Goal: Information Seeking & Learning: Understand process/instructions

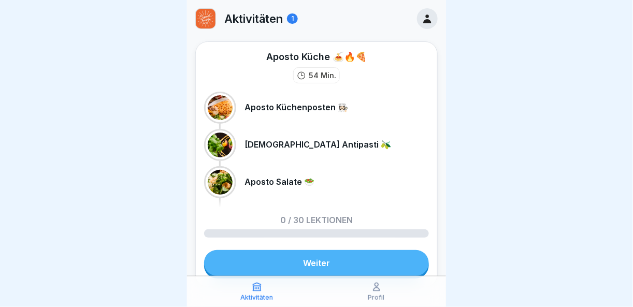
click at [279, 264] on link "Weiter" at bounding box center [316, 263] width 225 height 26
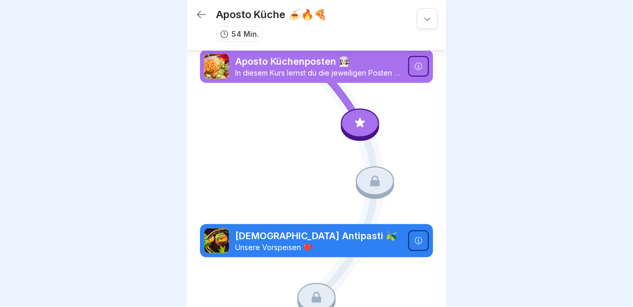
click at [369, 62] on p "Aposto Küchenposten 👩🏻‍🍳" at bounding box center [318, 61] width 167 height 13
click at [216, 65] on img at bounding box center [216, 66] width 25 height 25
click at [414, 66] on icon at bounding box center [418, 66] width 8 height 8
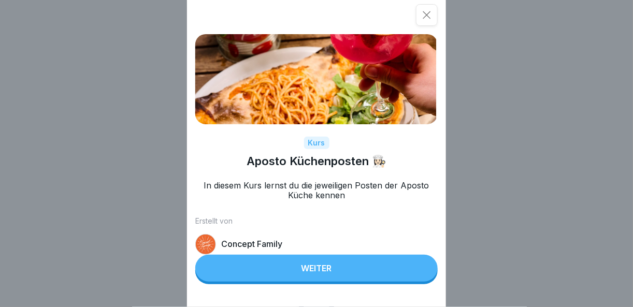
click at [327, 273] on div "Weiter" at bounding box center [316, 268] width 31 height 9
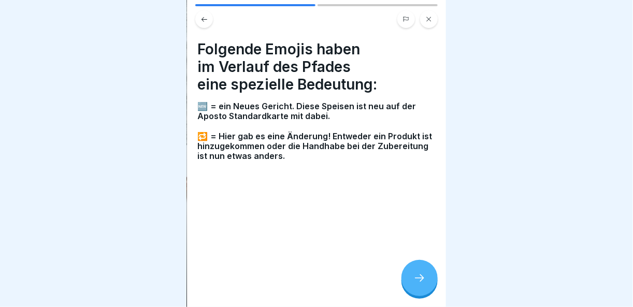
click at [421, 282] on icon at bounding box center [419, 278] width 9 height 7
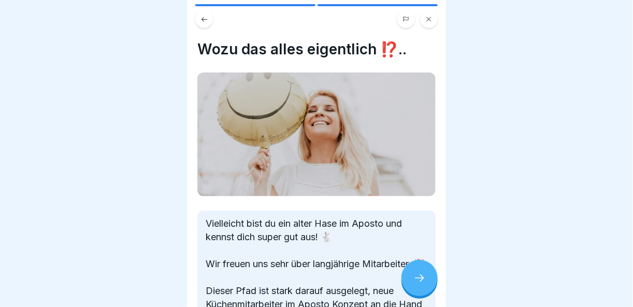
scroll to position [7, 0]
click at [422, 280] on icon at bounding box center [419, 278] width 12 height 12
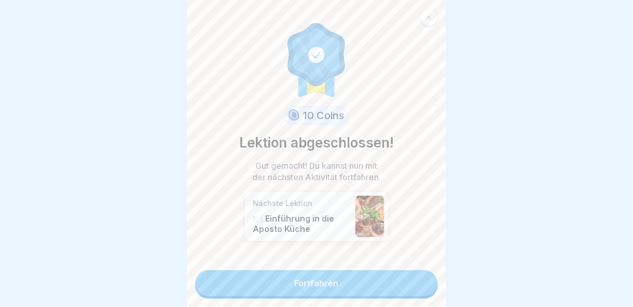
click at [422, 280] on link "Fortfahren" at bounding box center [316, 283] width 242 height 26
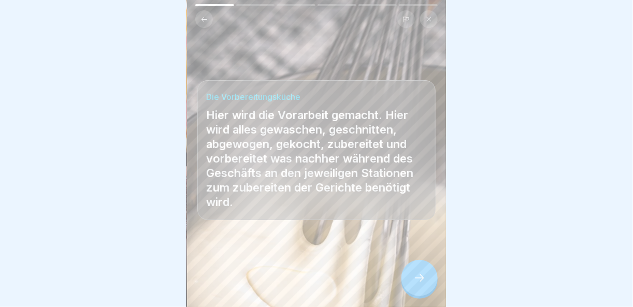
click at [424, 280] on icon at bounding box center [419, 278] width 12 height 12
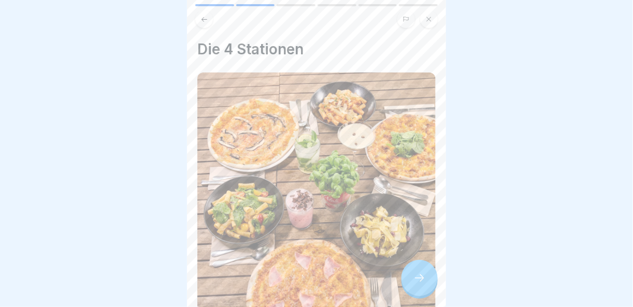
scroll to position [183, 0]
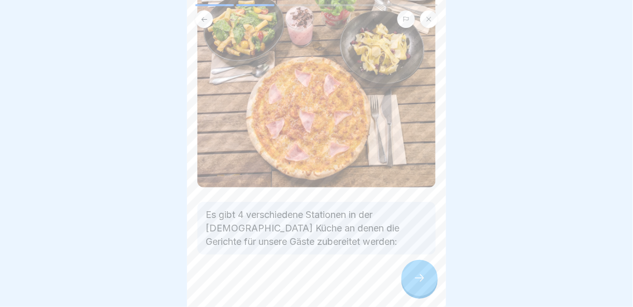
click at [421, 273] on icon at bounding box center [419, 278] width 12 height 12
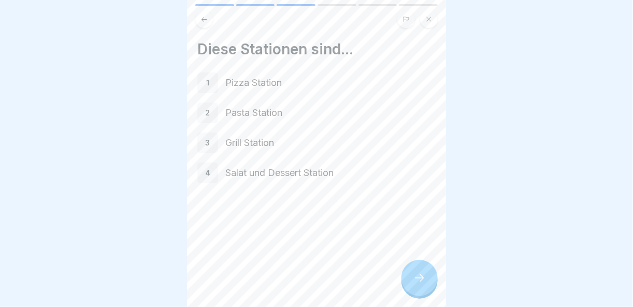
click at [431, 285] on div at bounding box center [419, 278] width 36 height 36
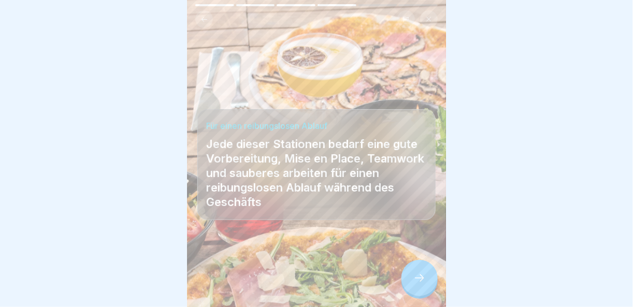
click at [430, 276] on div at bounding box center [419, 278] width 36 height 36
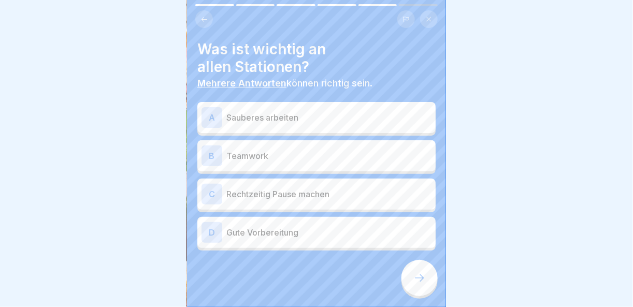
click at [302, 112] on p "Sauberes arbeiten" at bounding box center [328, 117] width 205 height 12
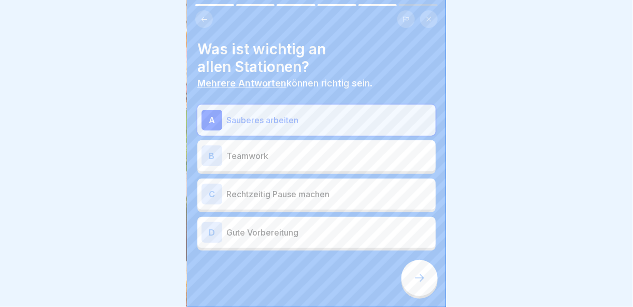
click at [296, 150] on p "Teamwork" at bounding box center [328, 156] width 205 height 12
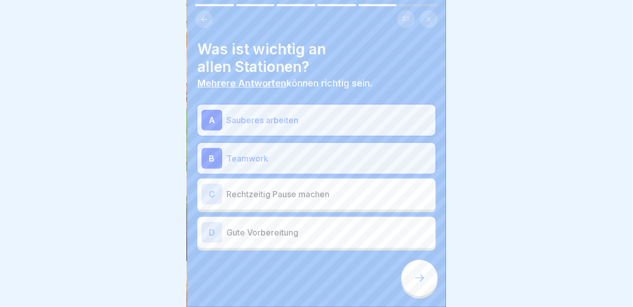
click at [296, 226] on p "Gute Vorbereitung" at bounding box center [328, 232] width 205 height 12
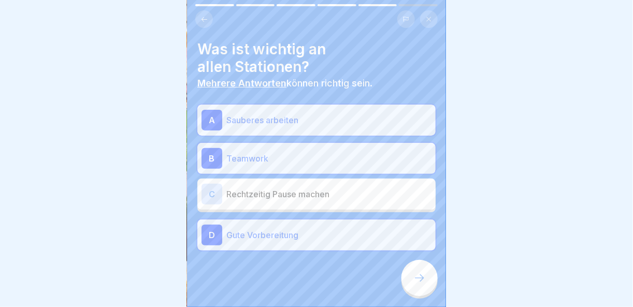
click at [409, 284] on div at bounding box center [419, 278] width 36 height 36
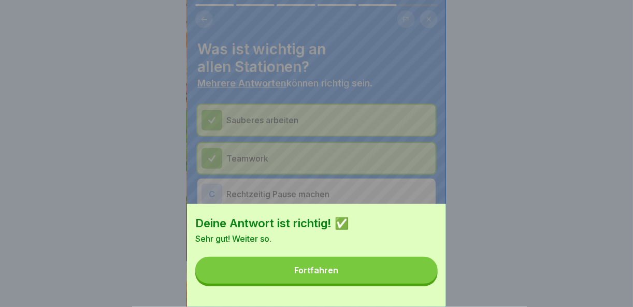
click at [409, 284] on button "Fortfahren" at bounding box center [316, 270] width 242 height 27
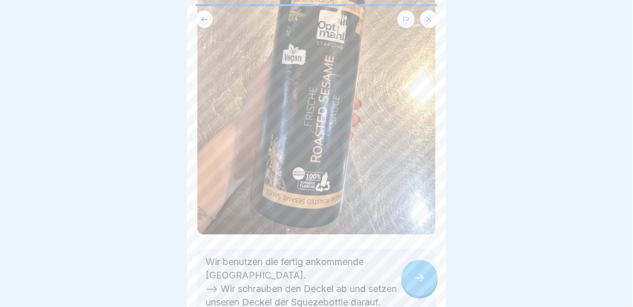
scroll to position [215, 0]
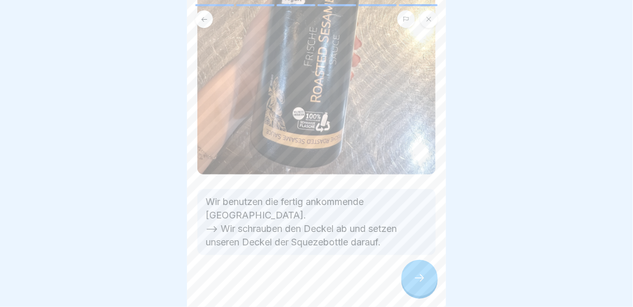
click at [417, 267] on div at bounding box center [419, 278] width 36 height 36
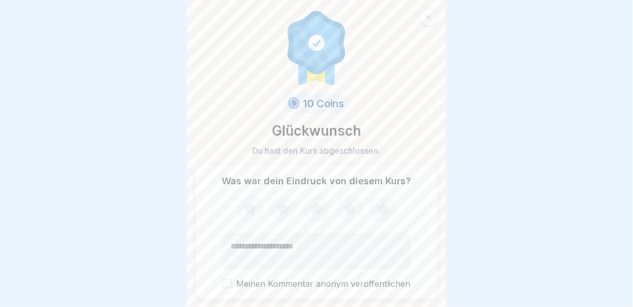
scroll to position [30, 0]
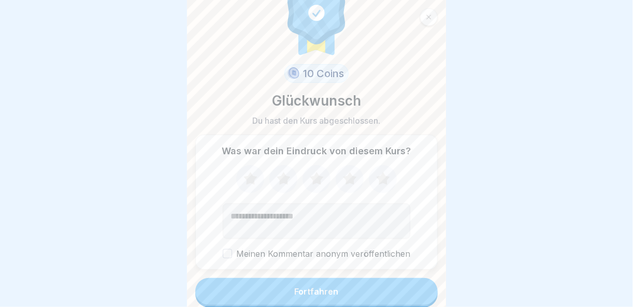
click at [389, 287] on button "Fortfahren" at bounding box center [316, 291] width 242 height 27
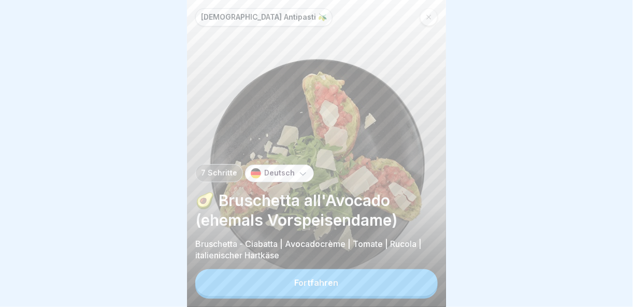
click at [389, 287] on button "Fortfahren" at bounding box center [316, 282] width 242 height 27
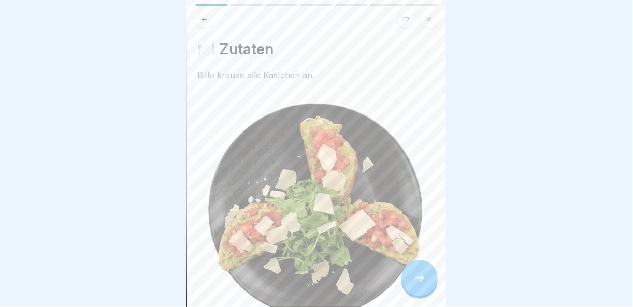
scroll to position [155, 0]
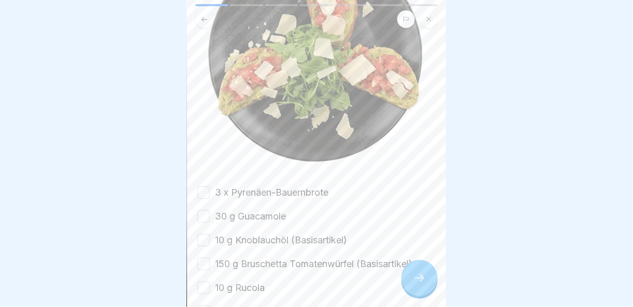
click at [207, 186] on button "3 x Pyrenäen-Bauernbrote" at bounding box center [203, 192] width 12 height 12
click at [201, 210] on button "30 g Guacamole" at bounding box center [203, 216] width 12 height 12
drag, startPoint x: 204, startPoint y: 224, endPoint x: 206, endPoint y: 239, distance: 14.6
click at [204, 234] on button "10 g Knoblauchöl (Basisartikel)" at bounding box center [203, 240] width 12 height 12
click at [206, 258] on button "150 g Bruschetta Tomatenwürfel (Basisartikel)" at bounding box center [203, 264] width 12 height 12
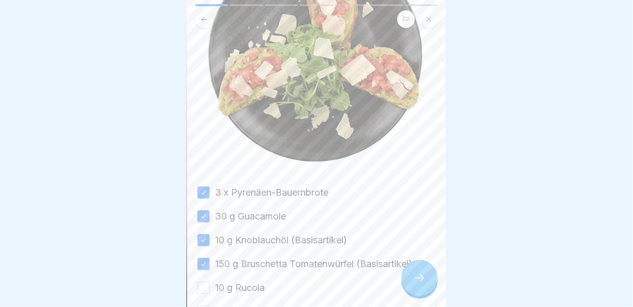
click at [206, 282] on button "10 g Rucola" at bounding box center [203, 288] width 12 height 12
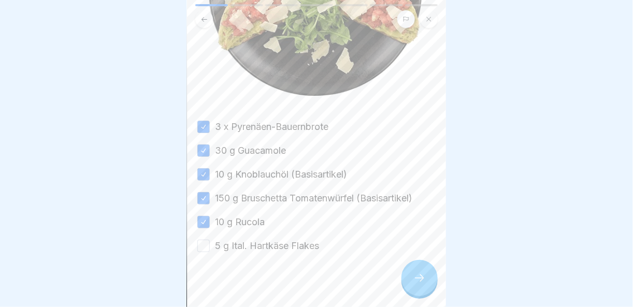
click at [207, 240] on button "5 g Ital. Hartkäse Flakes" at bounding box center [203, 246] width 12 height 12
click at [418, 275] on icon at bounding box center [419, 278] width 12 height 12
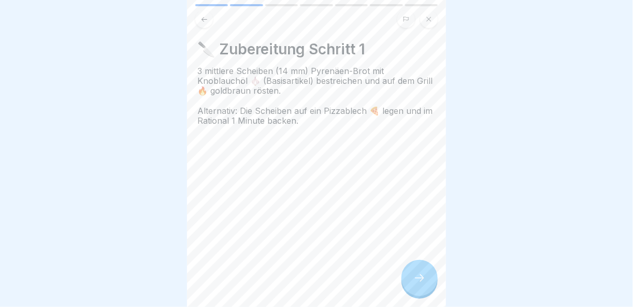
click at [418, 275] on icon at bounding box center [419, 278] width 12 height 12
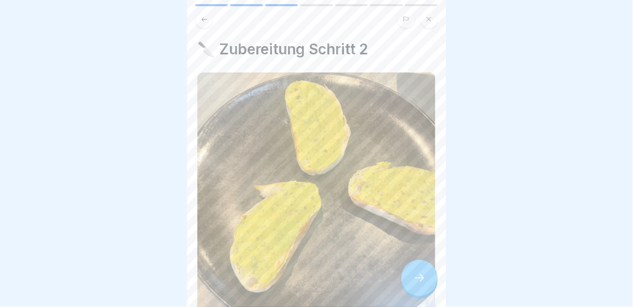
click at [418, 275] on icon at bounding box center [419, 278] width 12 height 12
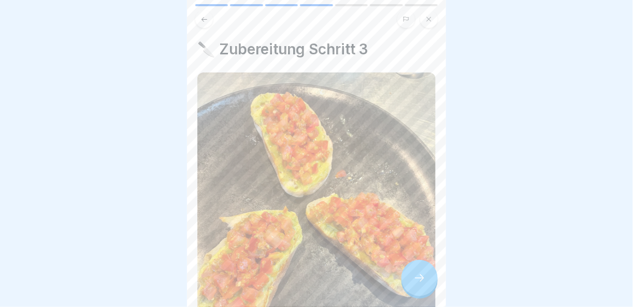
click at [418, 275] on icon at bounding box center [419, 278] width 12 height 12
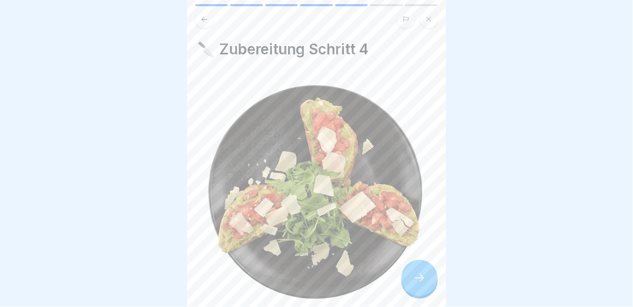
click at [418, 275] on icon at bounding box center [419, 278] width 12 height 12
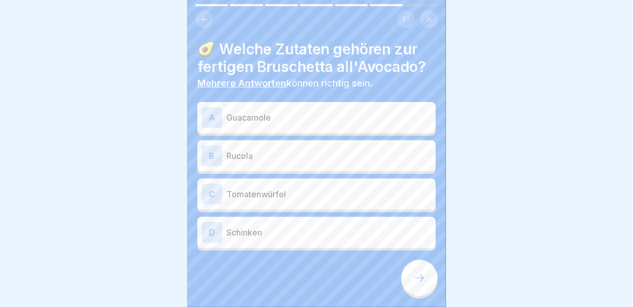
click at [280, 191] on p "Tomatenwürfel" at bounding box center [328, 194] width 205 height 12
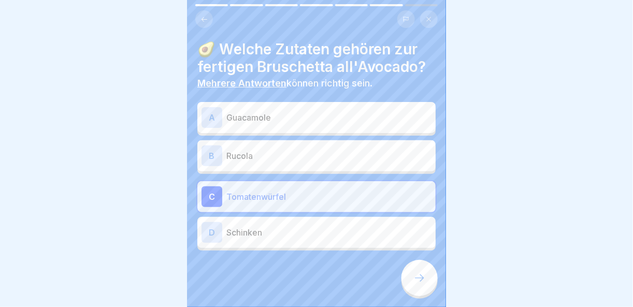
click at [276, 161] on div "B Rucola" at bounding box center [316, 155] width 238 height 31
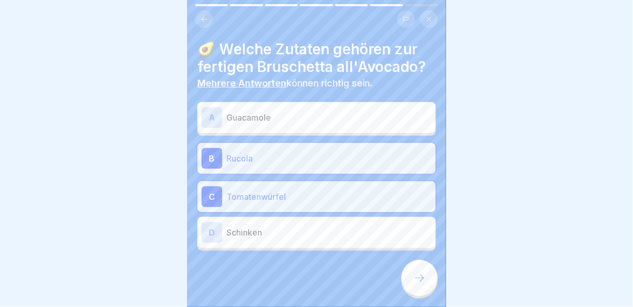
click at [278, 111] on p "Guacamole" at bounding box center [328, 117] width 205 height 12
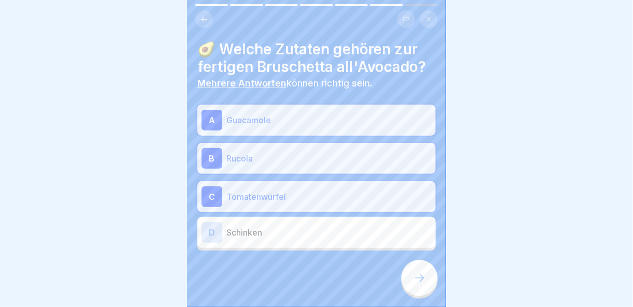
click at [434, 275] on div at bounding box center [419, 278] width 36 height 36
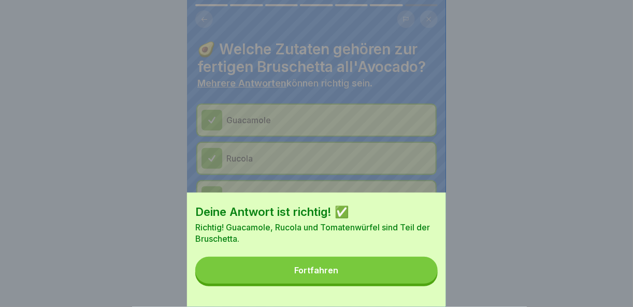
click at [424, 278] on button "Fortfahren" at bounding box center [316, 270] width 242 height 27
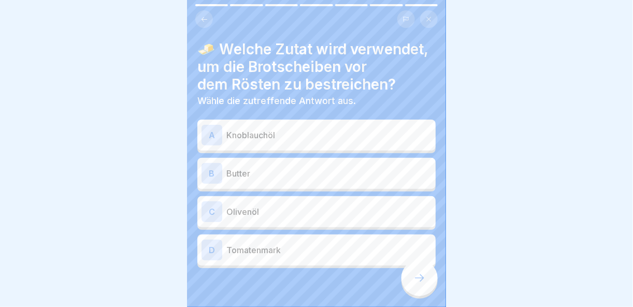
click at [311, 133] on p "Knoblauchöl" at bounding box center [328, 135] width 205 height 12
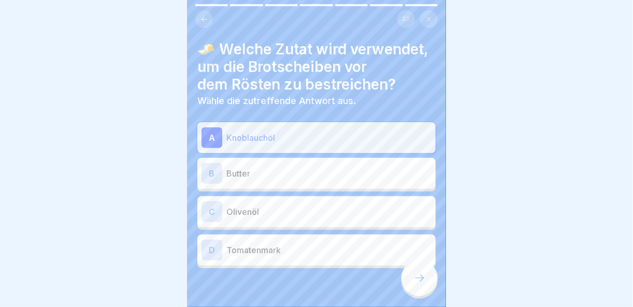
click at [416, 286] on div at bounding box center [419, 278] width 36 height 36
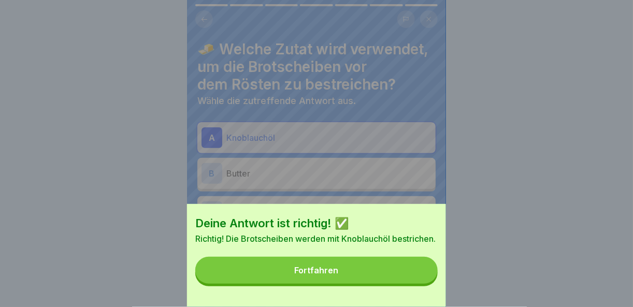
click at [414, 284] on button "Fortfahren" at bounding box center [316, 270] width 242 height 27
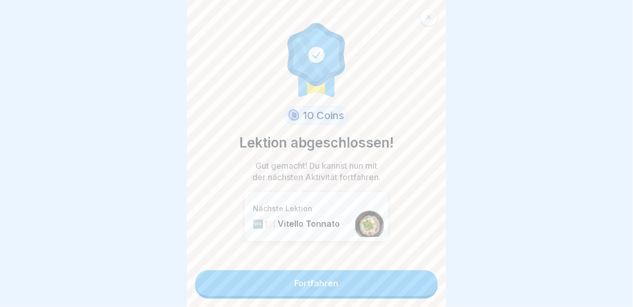
click at [414, 284] on link "Fortfahren" at bounding box center [316, 283] width 242 height 26
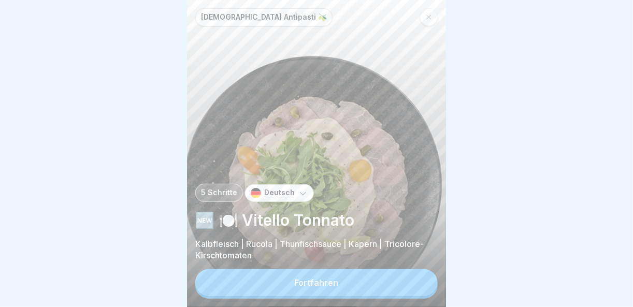
click at [414, 284] on button "Fortfahren" at bounding box center [316, 282] width 242 height 27
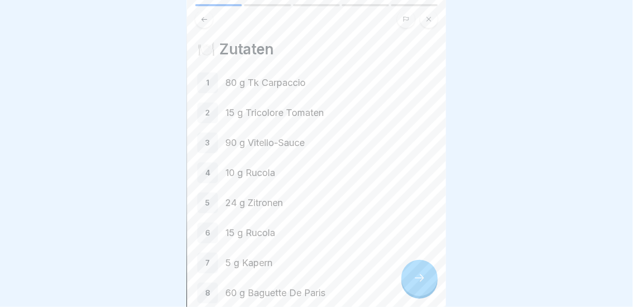
scroll to position [58, 0]
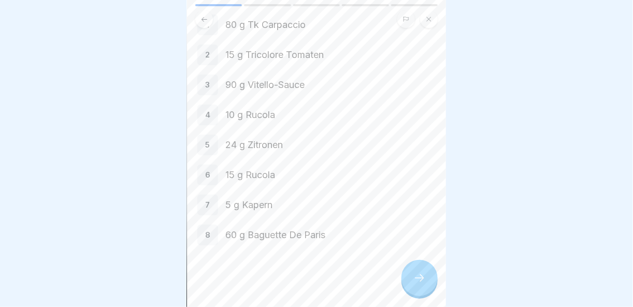
click at [418, 269] on div at bounding box center [419, 278] width 36 height 36
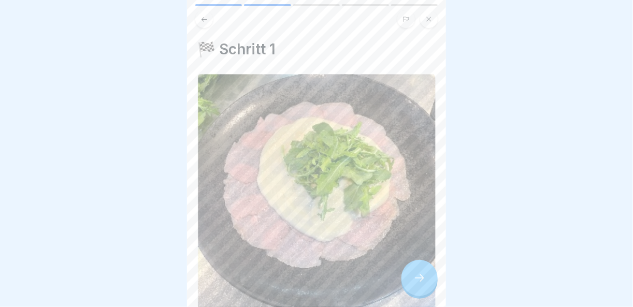
scroll to position [128, 0]
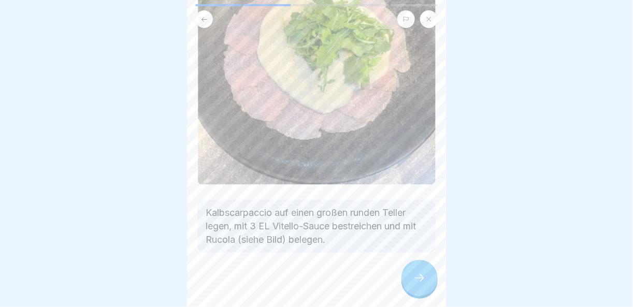
click at [415, 279] on icon at bounding box center [419, 278] width 12 height 12
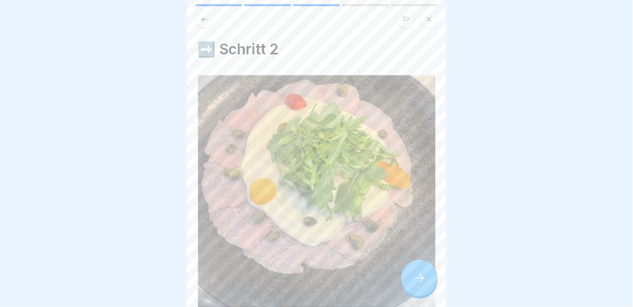
scroll to position [104, 0]
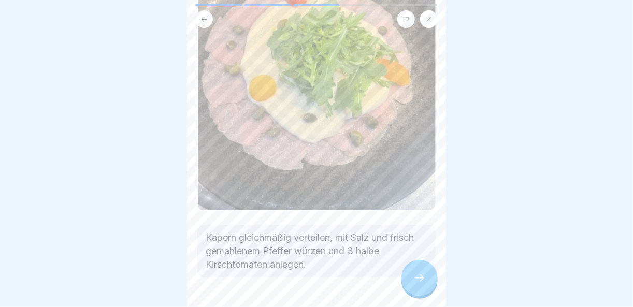
click at [417, 274] on icon at bounding box center [419, 278] width 12 height 12
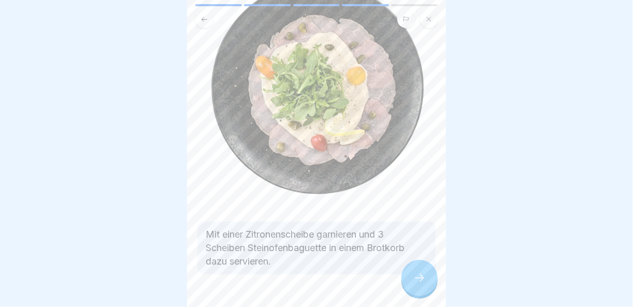
click at [420, 280] on icon at bounding box center [419, 278] width 12 height 12
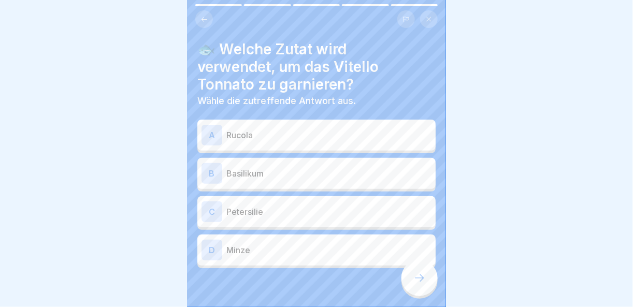
click at [296, 129] on p "Rucola" at bounding box center [328, 135] width 205 height 12
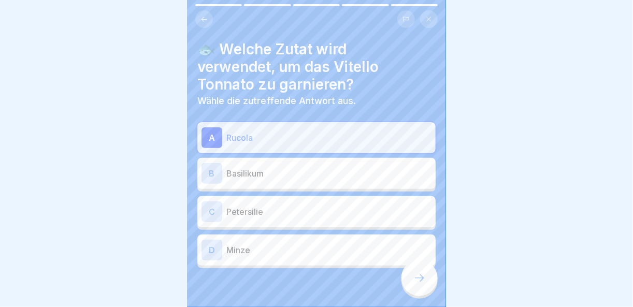
click at [410, 279] on div at bounding box center [419, 278] width 36 height 36
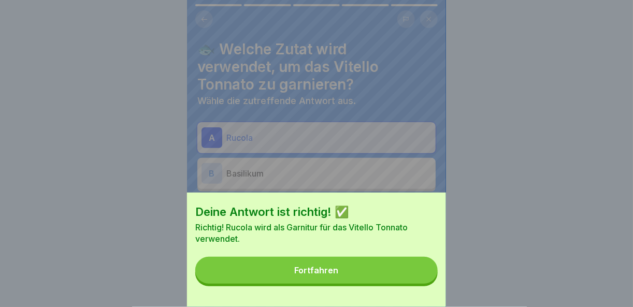
click at [410, 279] on button "Fortfahren" at bounding box center [316, 270] width 242 height 27
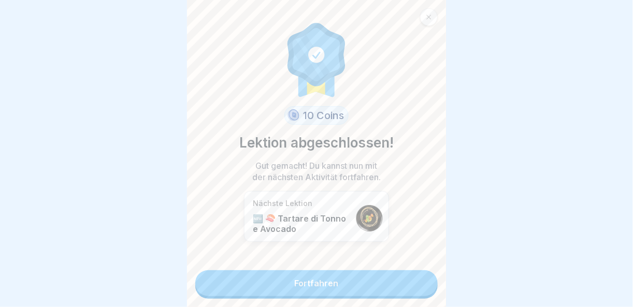
click at [410, 279] on link "Fortfahren" at bounding box center [316, 283] width 242 height 26
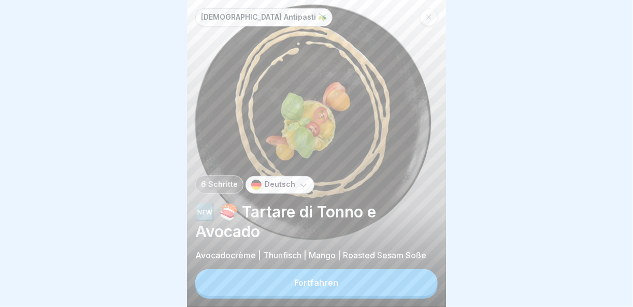
click at [412, 285] on button "Fortfahren" at bounding box center [316, 282] width 242 height 27
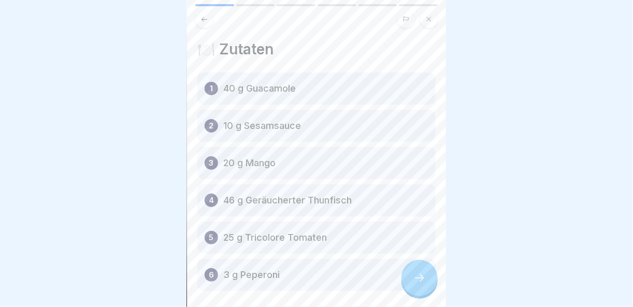
click at [428, 289] on div at bounding box center [419, 278] width 36 height 36
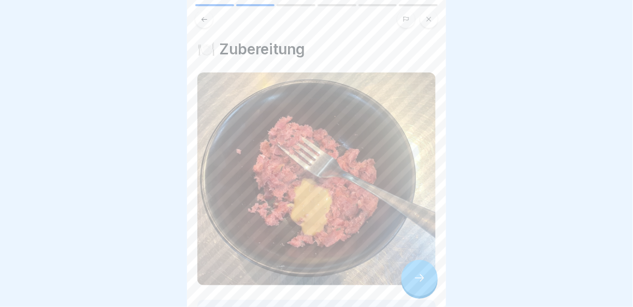
scroll to position [87, 0]
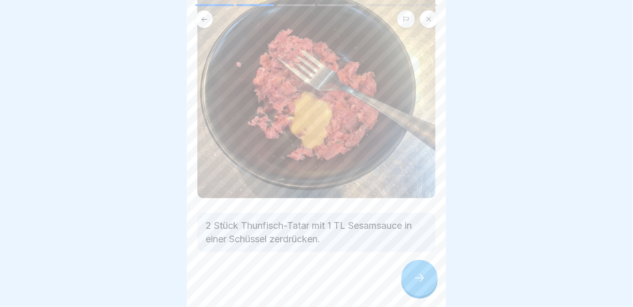
click at [412, 271] on div at bounding box center [419, 278] width 36 height 36
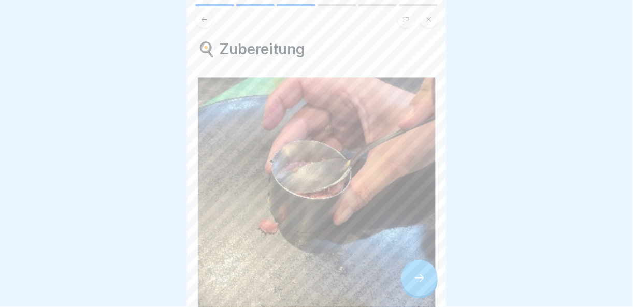
click at [425, 272] on icon at bounding box center [419, 278] width 12 height 12
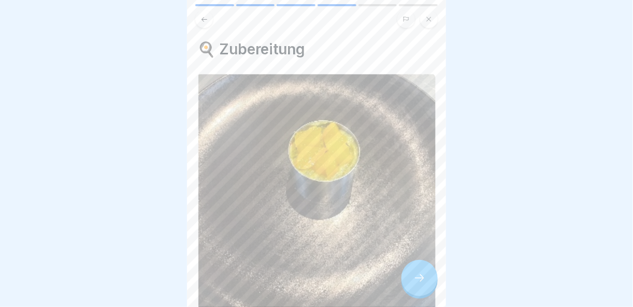
scroll to position [104, 0]
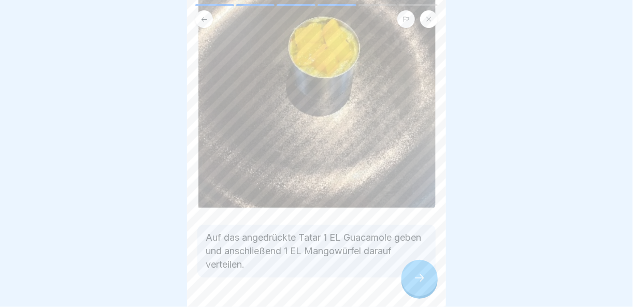
click at [414, 271] on div at bounding box center [419, 278] width 36 height 36
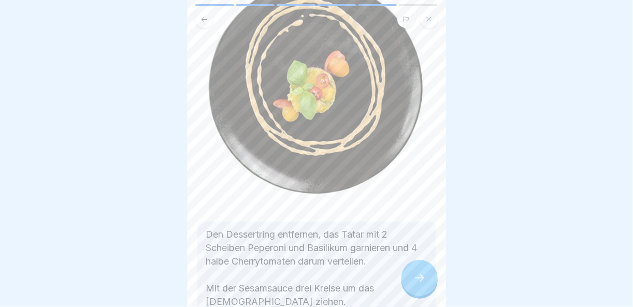
scroll to position [166, 0]
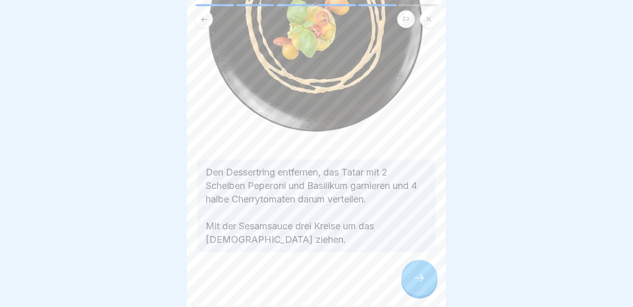
click at [417, 273] on icon at bounding box center [419, 278] width 12 height 12
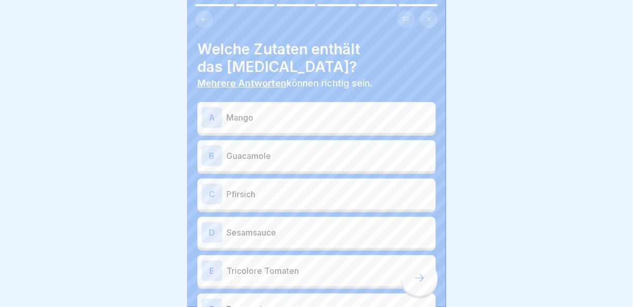
click at [302, 111] on p "Mango" at bounding box center [328, 117] width 205 height 12
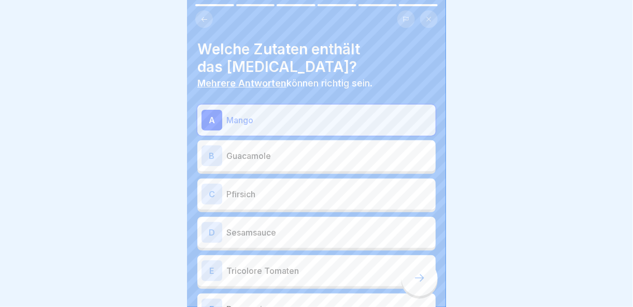
click at [300, 150] on p "Guacamole" at bounding box center [328, 156] width 205 height 12
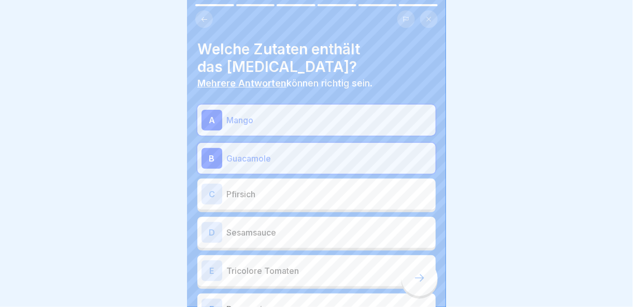
scroll to position [104, 0]
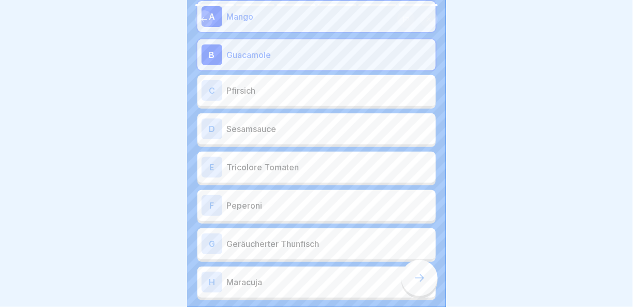
click at [299, 123] on p "Sesamsauce" at bounding box center [328, 129] width 205 height 12
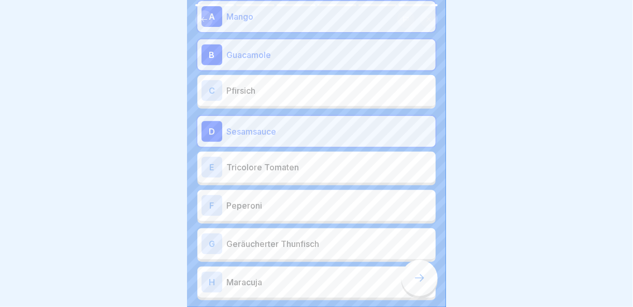
click at [304, 161] on p "Tricolore Tomaten" at bounding box center [328, 167] width 205 height 12
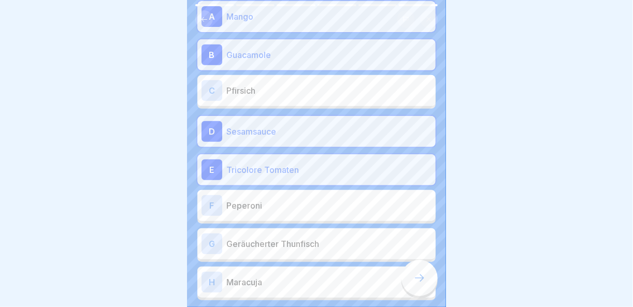
click at [292, 238] on p "Geräucherter Thunfisch" at bounding box center [328, 244] width 205 height 12
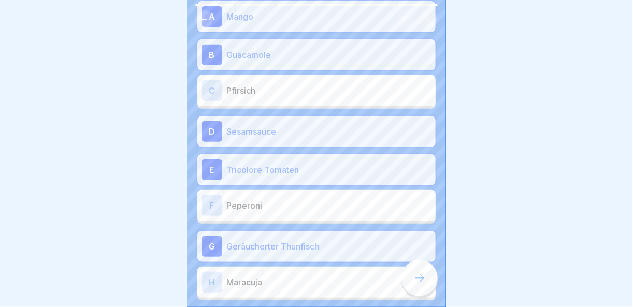
scroll to position [155, 0]
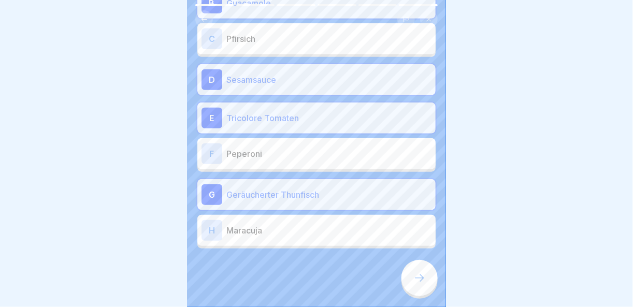
click at [425, 275] on icon at bounding box center [419, 278] width 12 height 12
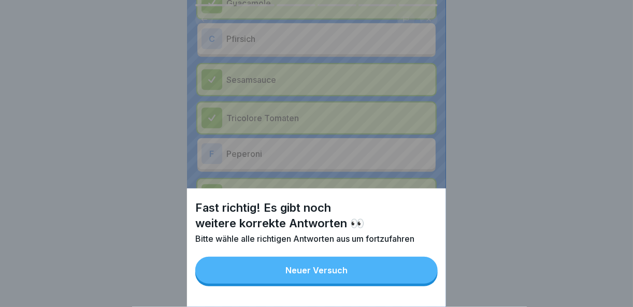
click at [413, 273] on button "Neuer Versuch" at bounding box center [316, 270] width 242 height 27
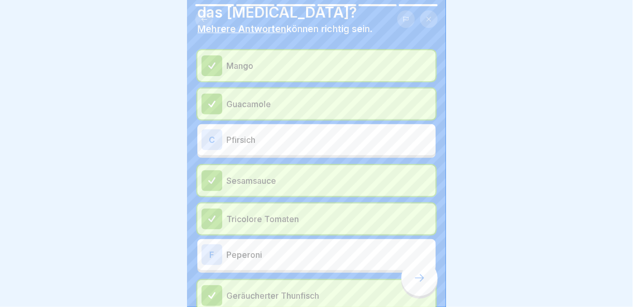
scroll to position [158, 0]
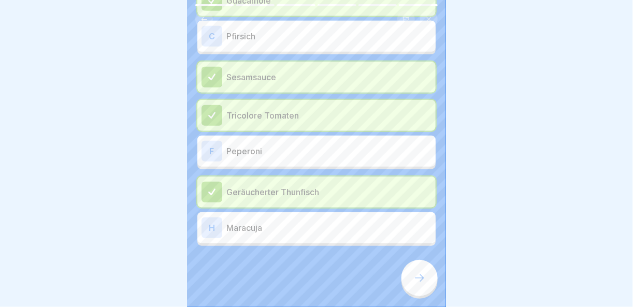
click at [328, 153] on p "Peperoni" at bounding box center [328, 151] width 205 height 12
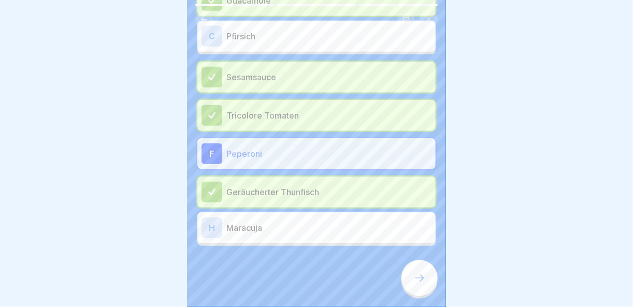
click at [433, 288] on div at bounding box center [419, 278] width 36 height 36
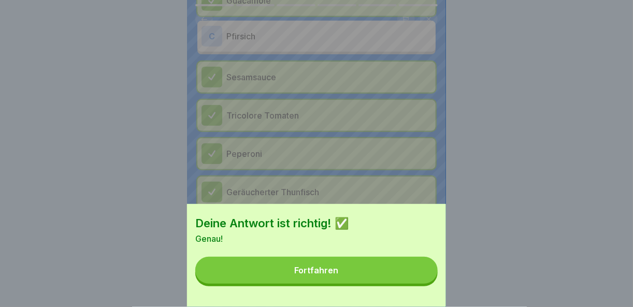
click at [400, 283] on button "Fortfahren" at bounding box center [316, 270] width 242 height 27
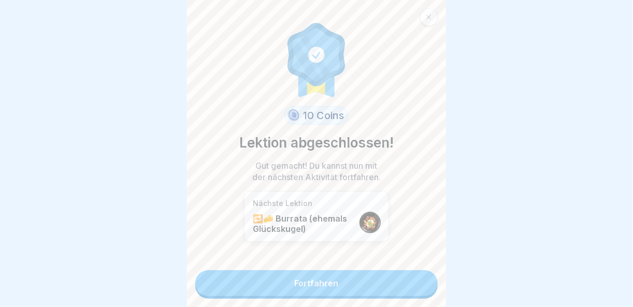
click at [388, 282] on link "Fortfahren" at bounding box center [316, 283] width 242 height 26
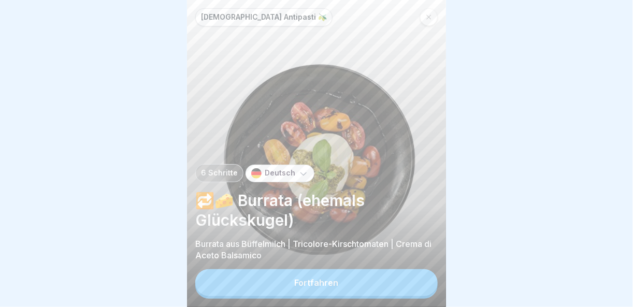
scroll to position [7, 0]
click at [395, 290] on button "Fortfahren" at bounding box center [316, 282] width 242 height 27
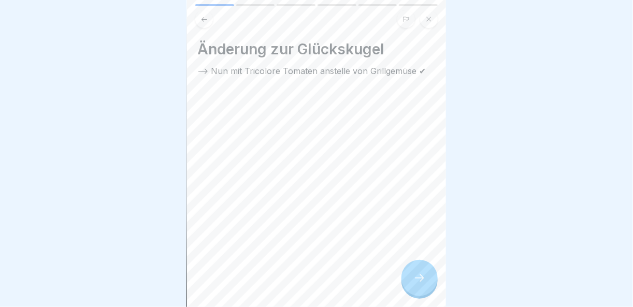
scroll to position [0, 0]
click at [417, 281] on icon at bounding box center [419, 278] width 12 height 12
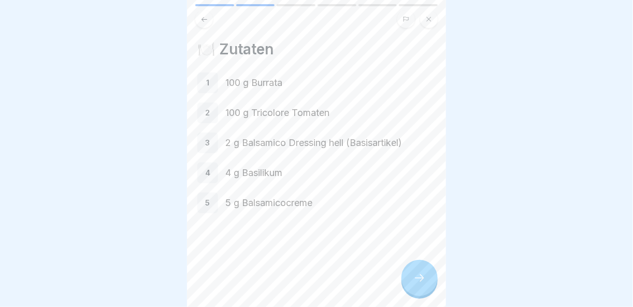
click at [417, 281] on icon at bounding box center [419, 278] width 12 height 12
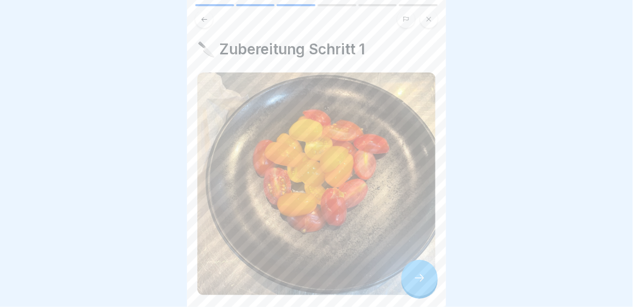
scroll to position [7, 0]
click at [421, 276] on icon at bounding box center [419, 278] width 12 height 12
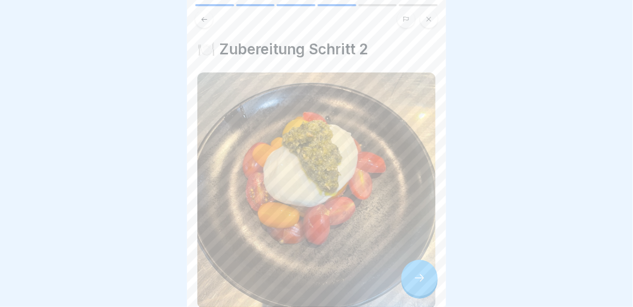
click at [421, 276] on icon at bounding box center [419, 278] width 12 height 12
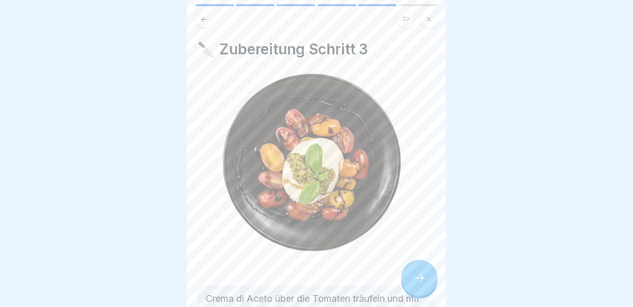
click at [421, 276] on icon at bounding box center [419, 278] width 12 height 12
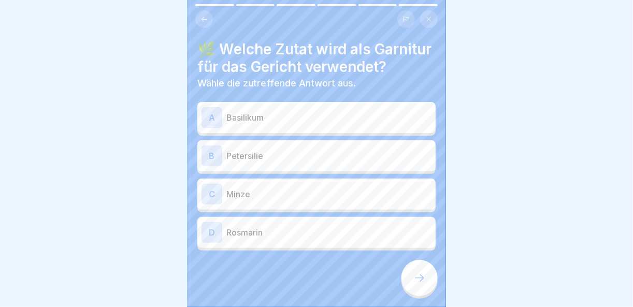
click at [293, 124] on p "Basilikum" at bounding box center [328, 117] width 205 height 12
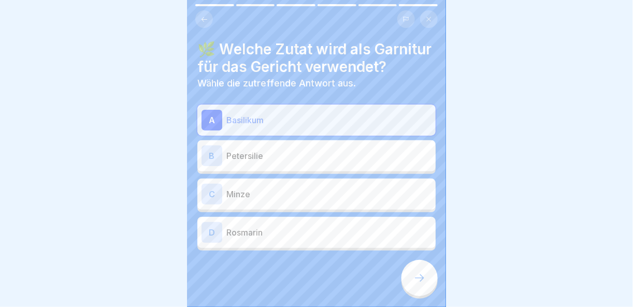
click at [426, 282] on div at bounding box center [419, 278] width 36 height 36
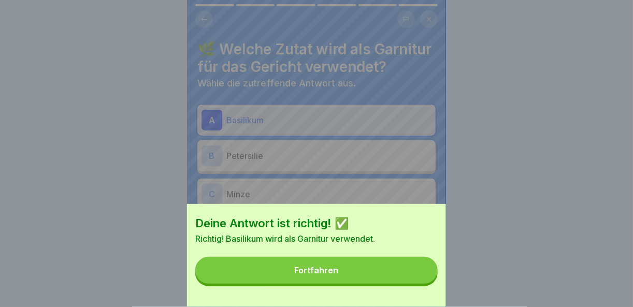
click at [426, 282] on button "Fortfahren" at bounding box center [316, 270] width 242 height 27
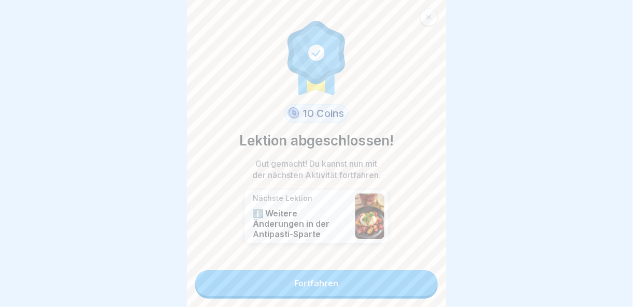
click at [420, 277] on link "Fortfahren" at bounding box center [316, 283] width 242 height 26
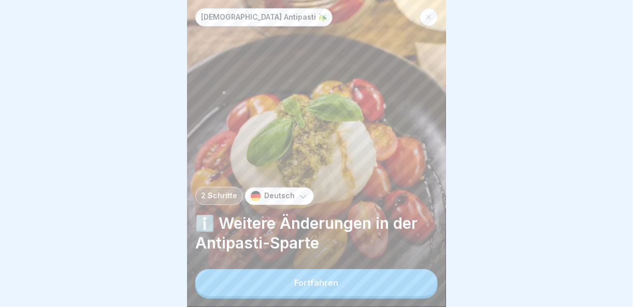
click at [420, 283] on button "Fortfahren" at bounding box center [316, 282] width 242 height 27
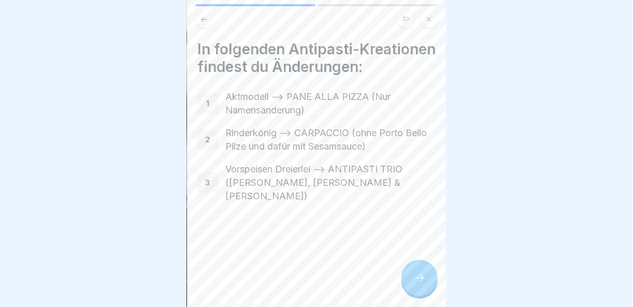
click at [426, 275] on div at bounding box center [419, 278] width 36 height 36
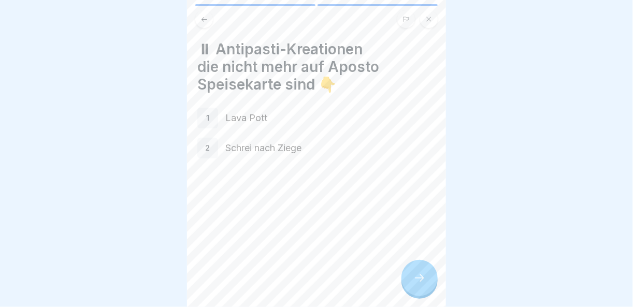
click at [426, 275] on div at bounding box center [419, 278] width 36 height 36
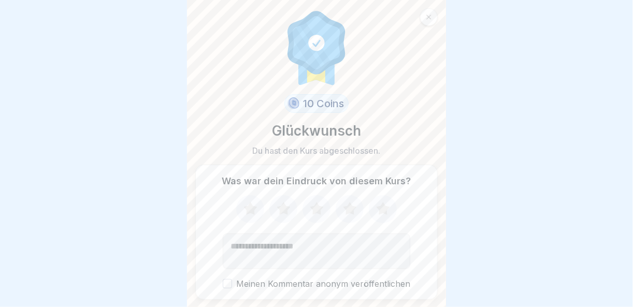
scroll to position [30, 0]
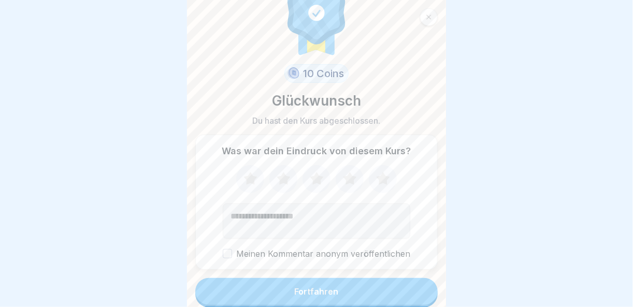
click at [408, 285] on button "Fortfahren" at bounding box center [316, 291] width 242 height 27
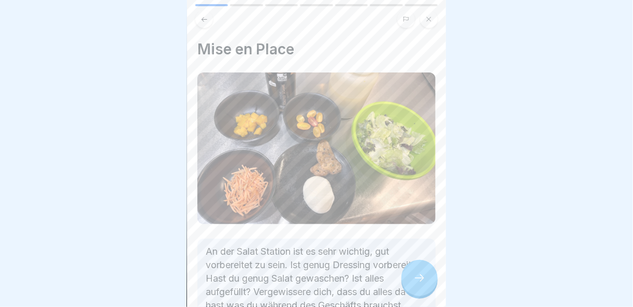
scroll to position [82, 0]
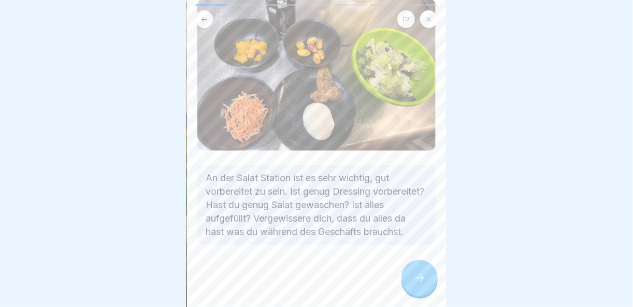
click at [419, 279] on icon at bounding box center [419, 278] width 12 height 12
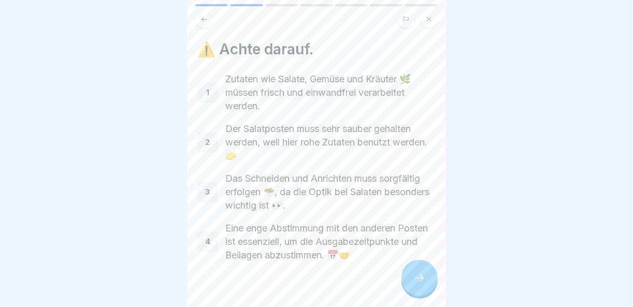
click at [419, 279] on icon at bounding box center [419, 278] width 12 height 12
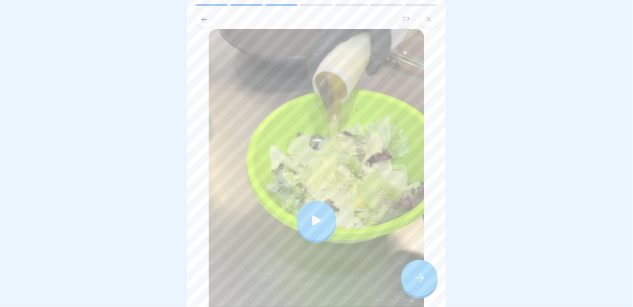
scroll to position [207, 0]
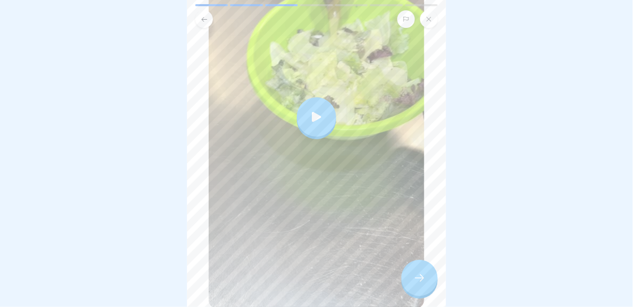
click at [412, 272] on div at bounding box center [419, 278] width 36 height 36
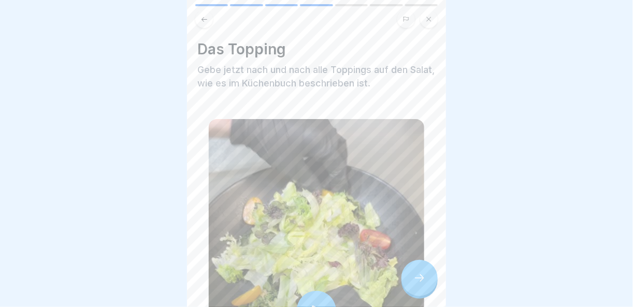
click at [426, 278] on div at bounding box center [419, 278] width 36 height 36
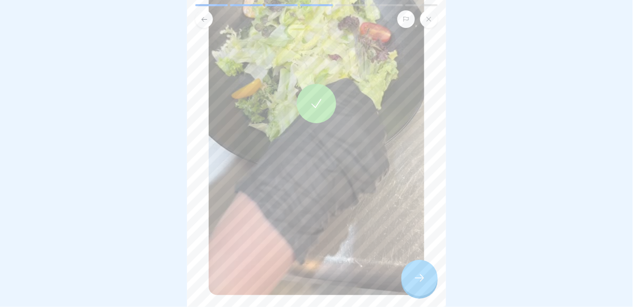
scroll to position [243, 0]
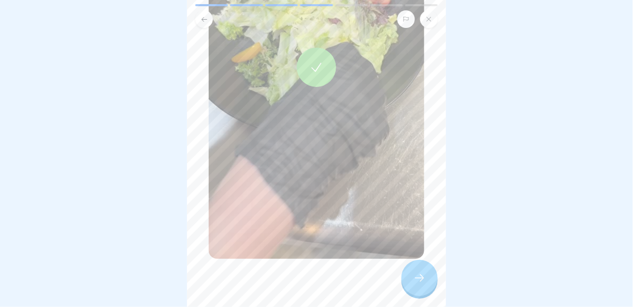
click at [426, 278] on div at bounding box center [419, 278] width 36 height 36
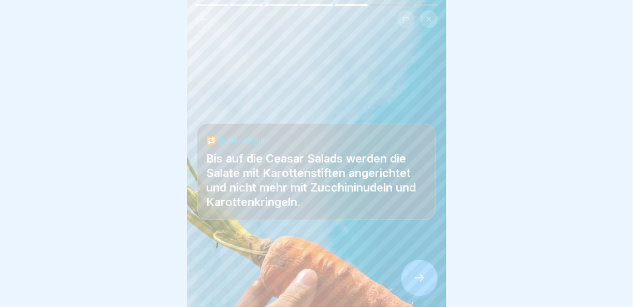
click at [426, 278] on div at bounding box center [419, 278] width 36 height 36
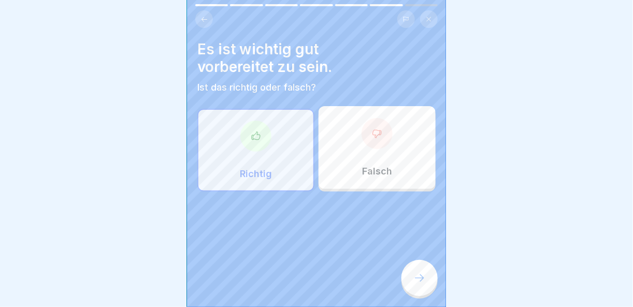
click at [264, 135] on div at bounding box center [255, 136] width 31 height 31
click at [418, 284] on icon at bounding box center [419, 278] width 12 height 12
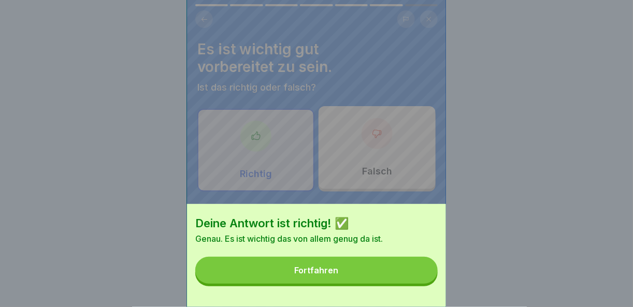
click at [418, 284] on button "Fortfahren" at bounding box center [316, 270] width 242 height 27
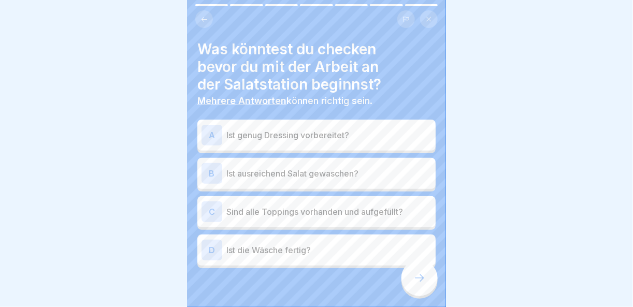
click at [322, 206] on p "Sind alle Toppings vorhanden und aufgefüllt?" at bounding box center [328, 212] width 205 height 12
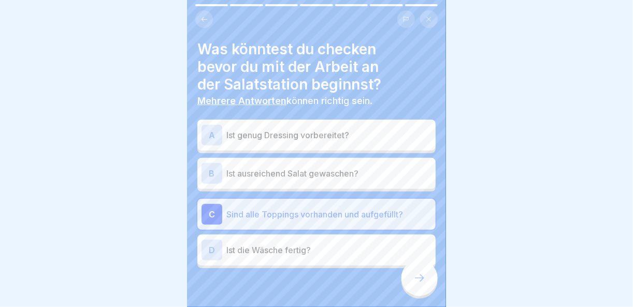
click at [312, 168] on p "Ist ausreichend Salat gewaschen?" at bounding box center [328, 173] width 205 height 12
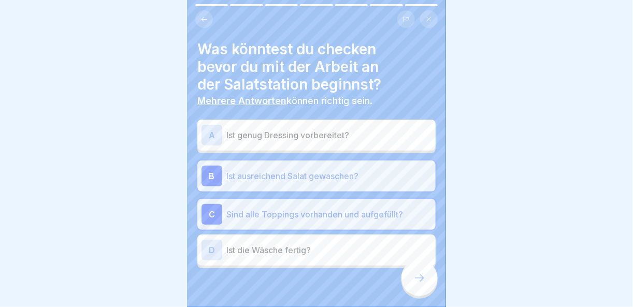
click at [312, 130] on p "Ist genug Dressing vorbereitet?" at bounding box center [328, 135] width 205 height 12
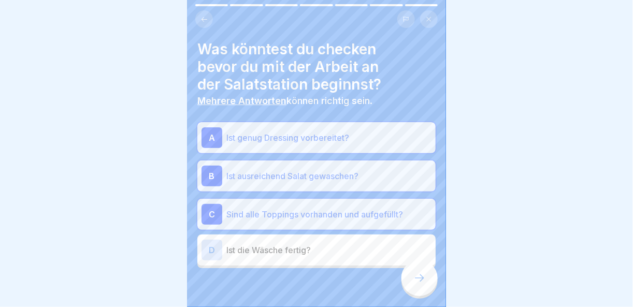
click at [413, 277] on icon at bounding box center [419, 278] width 12 height 12
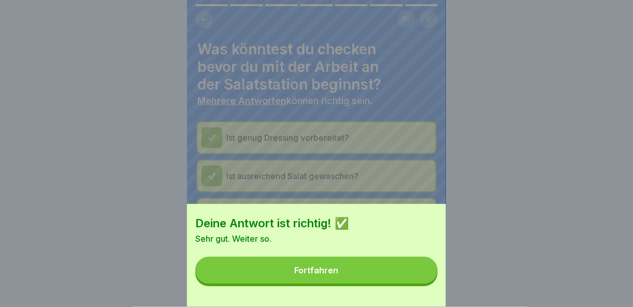
click at [413, 277] on button "Fortfahren" at bounding box center [316, 270] width 242 height 27
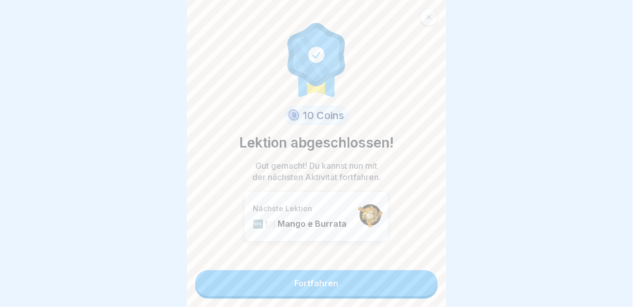
click at [413, 277] on link "Fortfahren" at bounding box center [316, 283] width 242 height 26
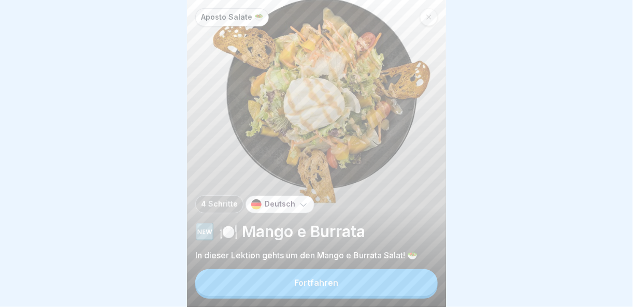
click at [412, 288] on button "Fortfahren" at bounding box center [316, 282] width 242 height 27
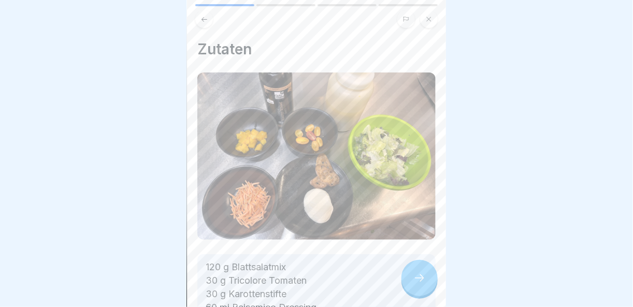
scroll to position [104, 0]
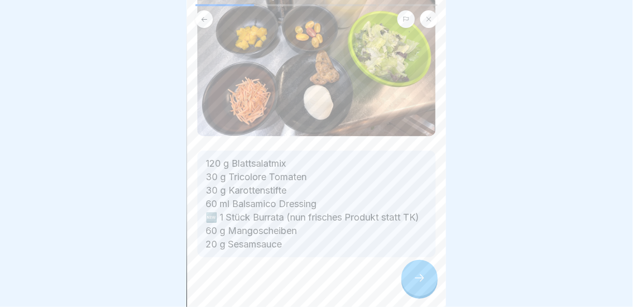
click at [413, 275] on icon at bounding box center [419, 278] width 12 height 12
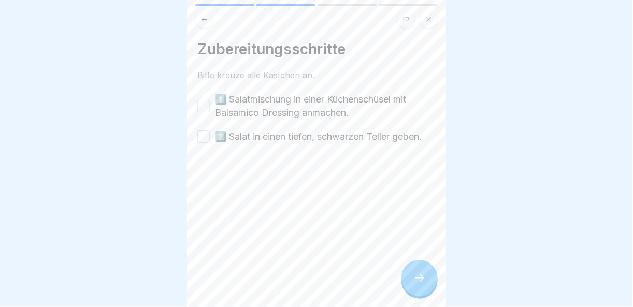
click at [203, 100] on button "1️⃣ Salatmischung in einer Küchenschüsel mit Balsamico Dressing anmachen." at bounding box center [203, 106] width 12 height 12
click at [208, 135] on button "2️⃣ Salat in einen tiefen, schwarzen Teller geben." at bounding box center [203, 137] width 12 height 12
drag, startPoint x: 406, startPoint y: 279, endPoint x: 416, endPoint y: 280, distance: 10.4
click at [407, 279] on div at bounding box center [419, 278] width 36 height 36
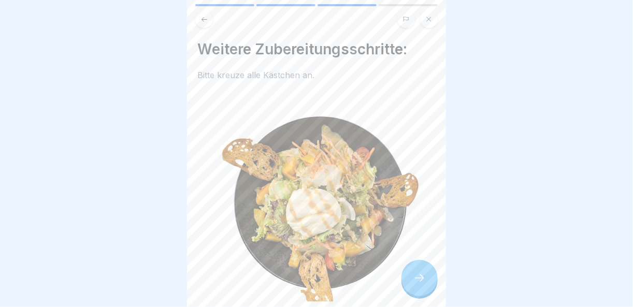
click at [416, 280] on icon at bounding box center [419, 278] width 12 height 12
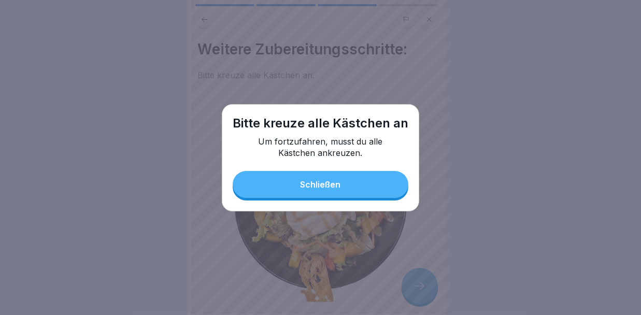
click at [342, 179] on button "Schließen" at bounding box center [321, 184] width 176 height 27
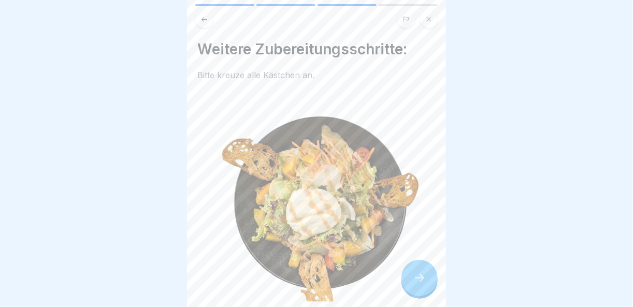
scroll to position [153, 0]
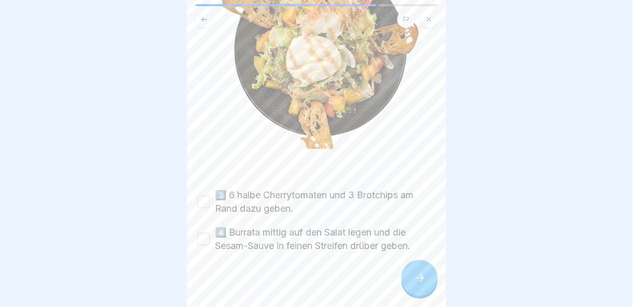
click at [199, 196] on button "3️⃣ 6 halbe Cherrytomaten und 3 Brotchips am Rand dazu geben." at bounding box center [203, 202] width 12 height 12
click at [203, 233] on button "4️⃣ Burrata mittig auf den Salat legen und die Sesam-Sauve in feinen Streifen d…" at bounding box center [203, 239] width 12 height 12
click at [413, 291] on div at bounding box center [419, 278] width 36 height 36
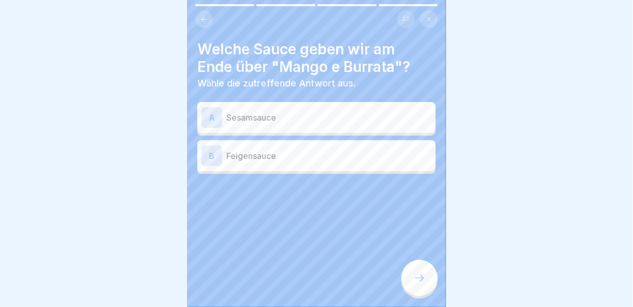
click at [290, 122] on p "Sesamsauce" at bounding box center [328, 117] width 205 height 12
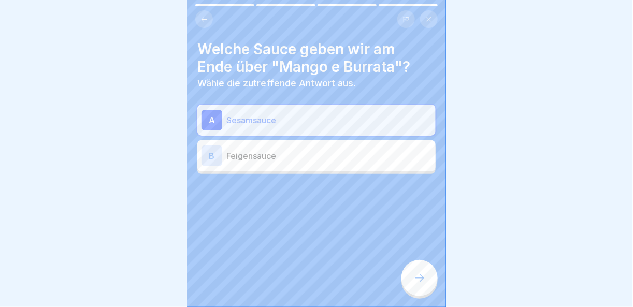
click at [412, 296] on div at bounding box center [419, 278] width 36 height 36
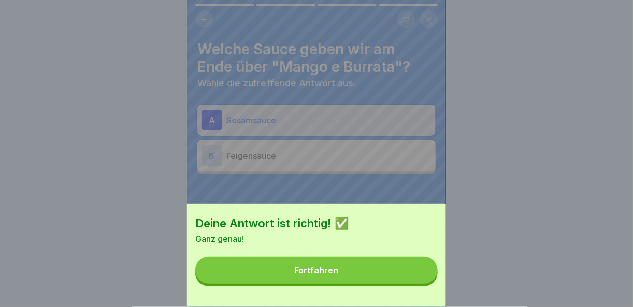
click at [408, 284] on button "Fortfahren" at bounding box center [316, 270] width 242 height 27
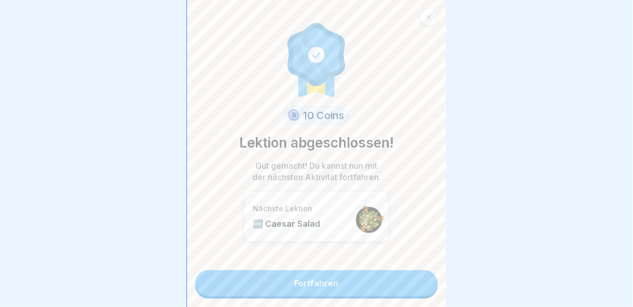
click at [408, 288] on link "Fortfahren" at bounding box center [316, 283] width 242 height 26
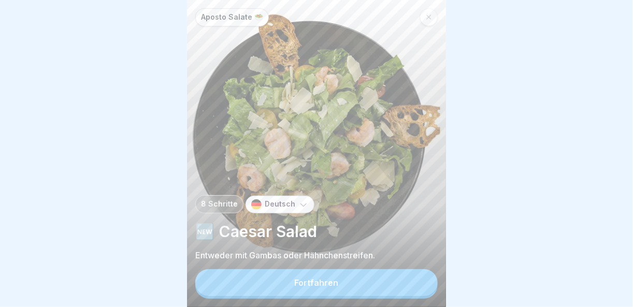
click at [408, 288] on button "Fortfahren" at bounding box center [316, 282] width 242 height 27
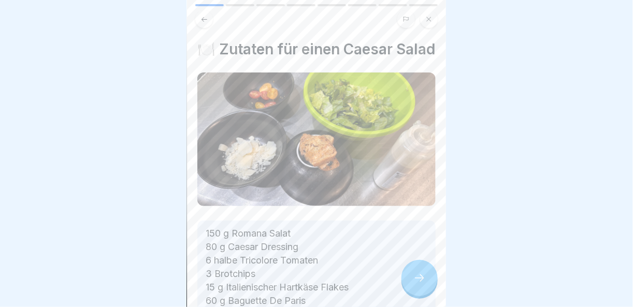
scroll to position [7, 0]
click at [429, 290] on div at bounding box center [419, 278] width 36 height 36
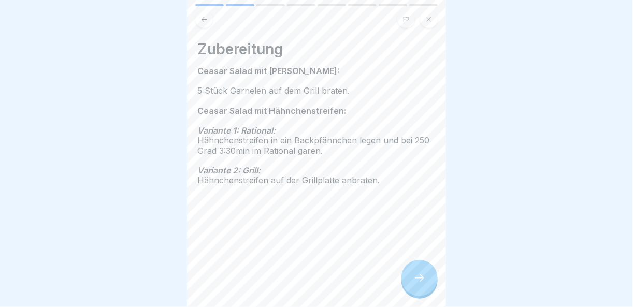
click at [429, 290] on div at bounding box center [419, 278] width 36 height 36
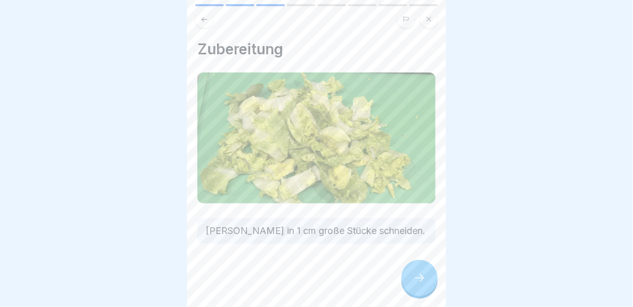
click at [197, 15] on button at bounding box center [204, 19] width 18 height 18
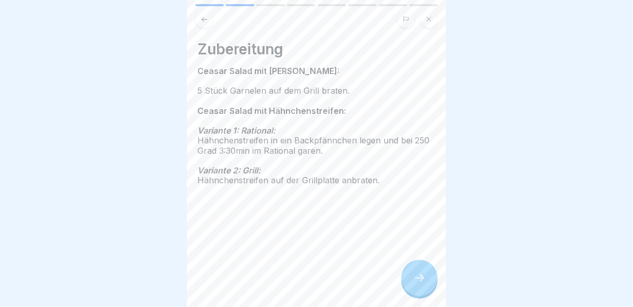
click at [426, 277] on icon at bounding box center [419, 278] width 12 height 12
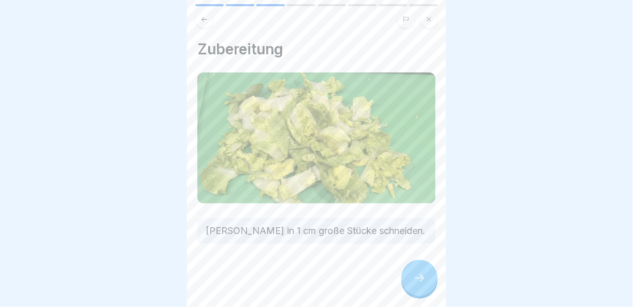
click at [426, 277] on icon at bounding box center [419, 278] width 12 height 12
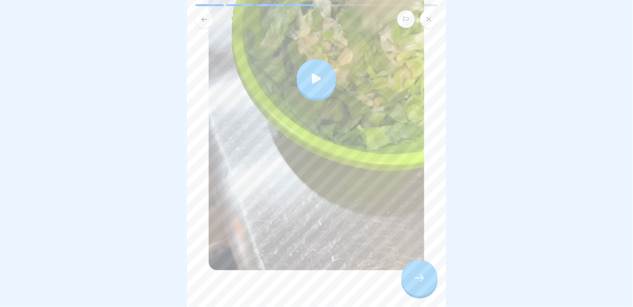
scroll to position [270, 0]
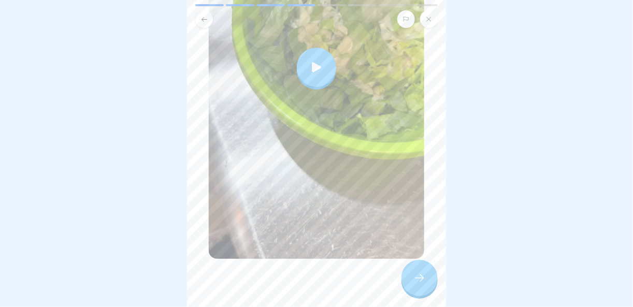
click at [422, 277] on icon at bounding box center [419, 278] width 12 height 12
click at [420, 267] on div at bounding box center [419, 278] width 36 height 36
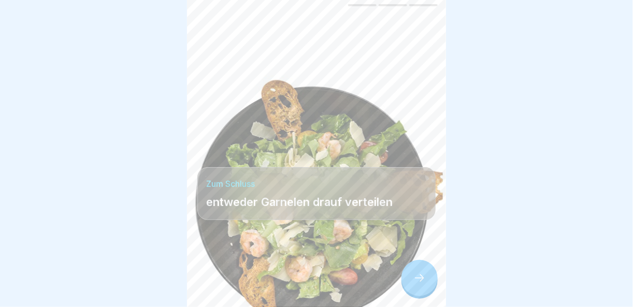
click at [419, 282] on icon at bounding box center [419, 278] width 12 height 12
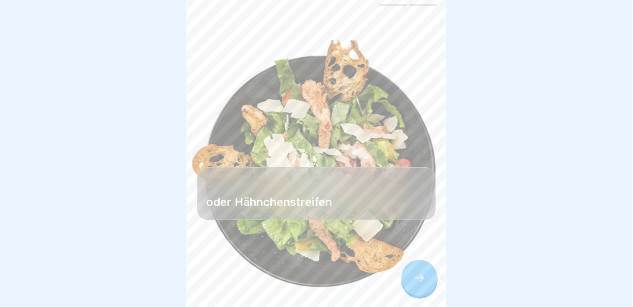
click at [419, 282] on icon at bounding box center [419, 278] width 12 height 12
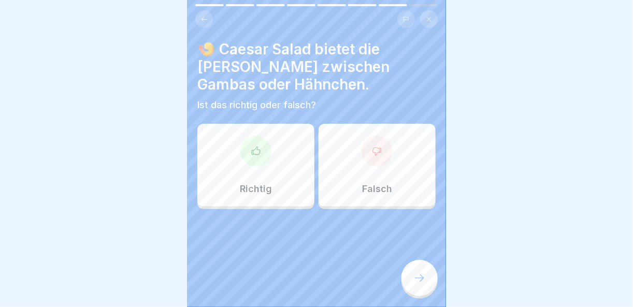
click at [253, 136] on div at bounding box center [255, 151] width 31 height 31
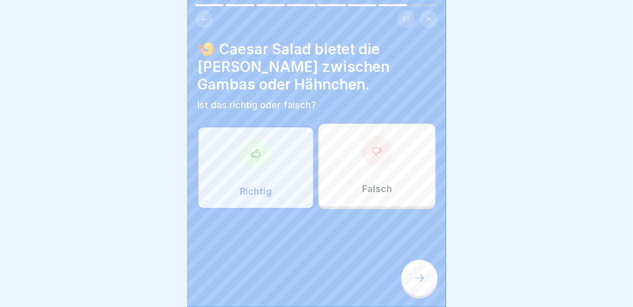
click at [430, 293] on div at bounding box center [419, 278] width 36 height 36
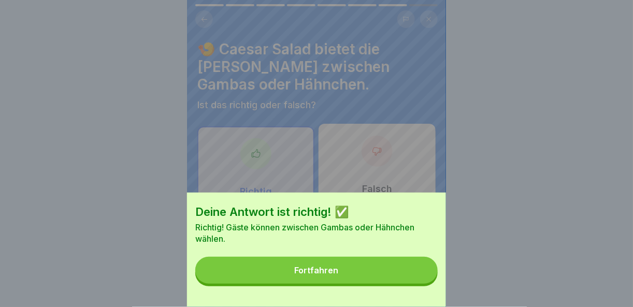
click at [429, 284] on button "Fortfahren" at bounding box center [316, 270] width 242 height 27
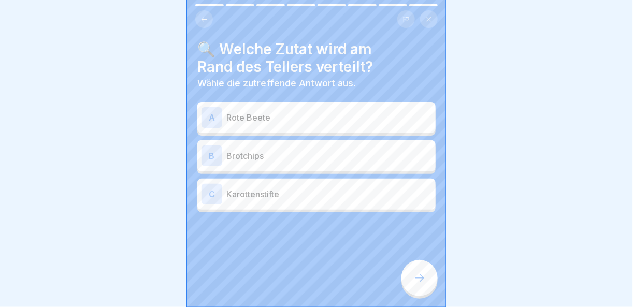
click at [290, 151] on p "Brotchips" at bounding box center [328, 156] width 205 height 12
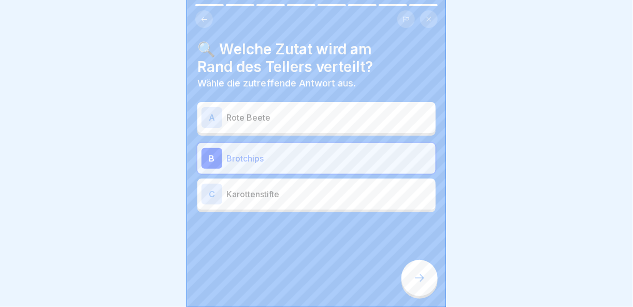
click at [421, 283] on icon at bounding box center [419, 278] width 12 height 12
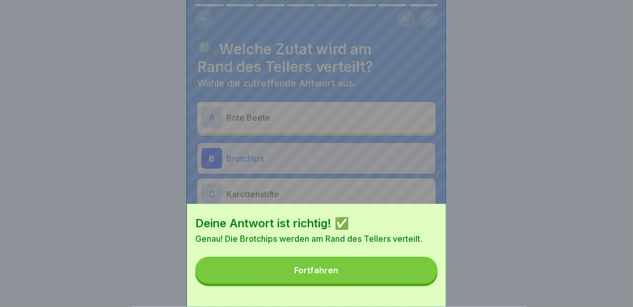
click at [421, 283] on button "Fortfahren" at bounding box center [316, 270] width 242 height 27
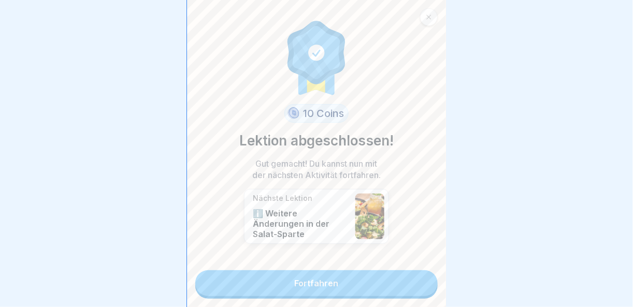
click at [421, 283] on link "Fortfahren" at bounding box center [316, 283] width 242 height 26
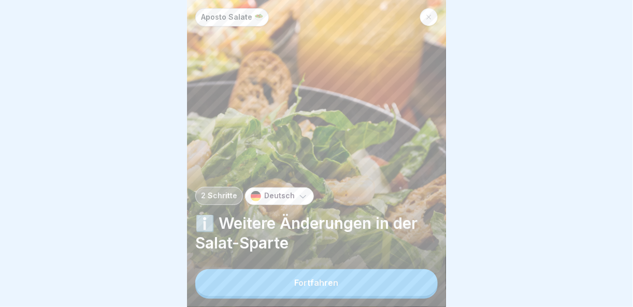
click at [421, 283] on button "Fortfahren" at bounding box center [316, 282] width 242 height 27
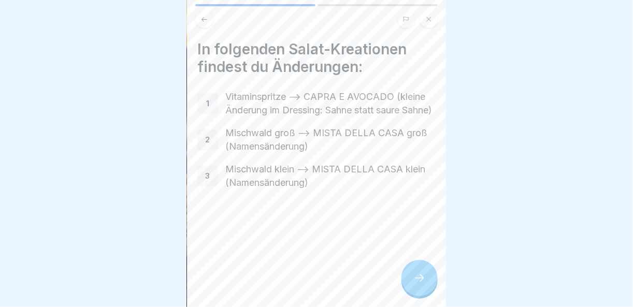
click at [429, 278] on div at bounding box center [419, 278] width 36 height 36
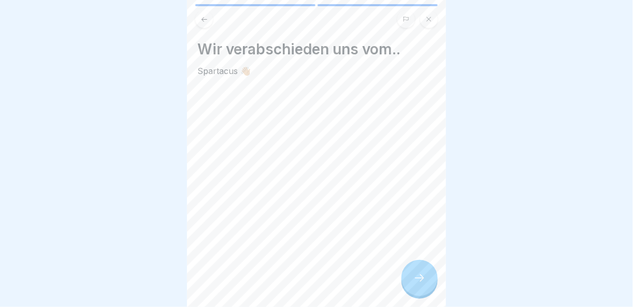
click at [429, 278] on div at bounding box center [419, 278] width 36 height 36
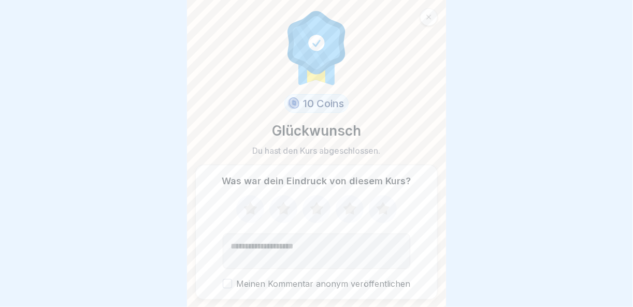
scroll to position [30, 0]
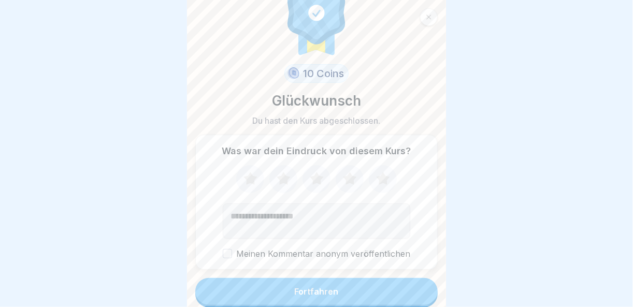
click at [423, 282] on button "Fortfahren" at bounding box center [316, 291] width 242 height 27
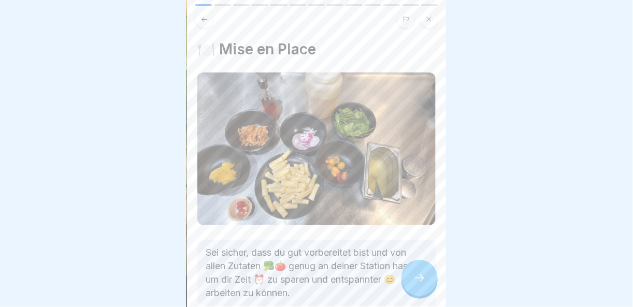
click at [433, 281] on div at bounding box center [419, 278] width 36 height 36
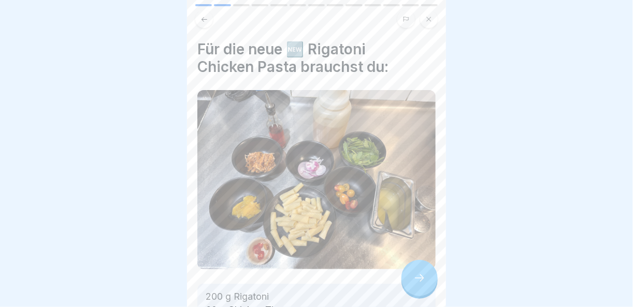
click at [415, 282] on icon at bounding box center [419, 278] width 12 height 12
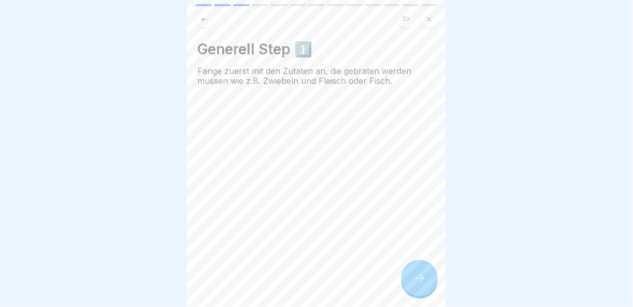
click at [415, 282] on icon at bounding box center [419, 278] width 12 height 12
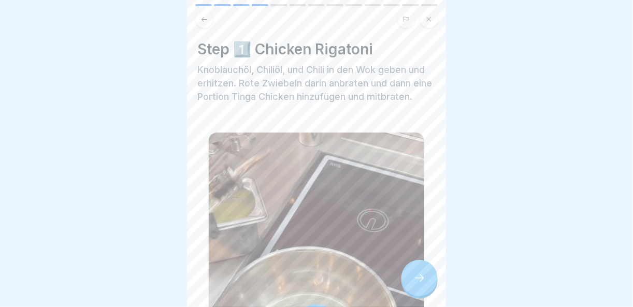
click at [415, 282] on icon at bounding box center [419, 278] width 12 height 12
click at [429, 272] on div at bounding box center [419, 278] width 36 height 36
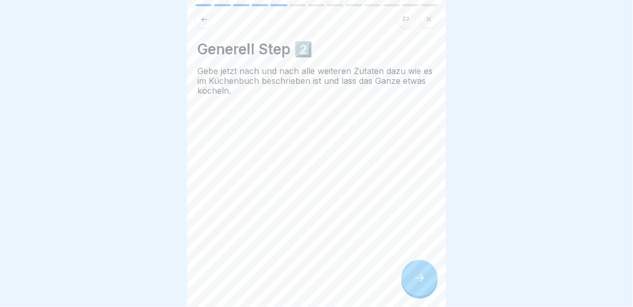
click at [429, 272] on div at bounding box center [419, 278] width 36 height 36
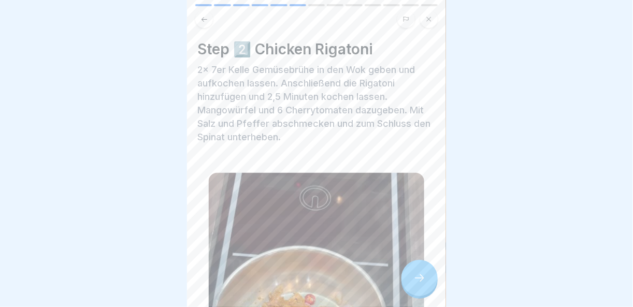
scroll to position [104, 0]
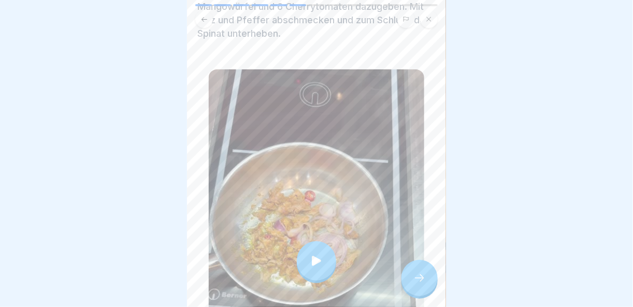
click at [420, 270] on div at bounding box center [419, 278] width 36 height 36
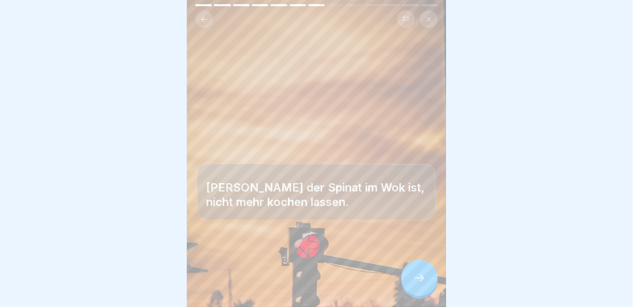
click at [418, 270] on div at bounding box center [419, 278] width 36 height 36
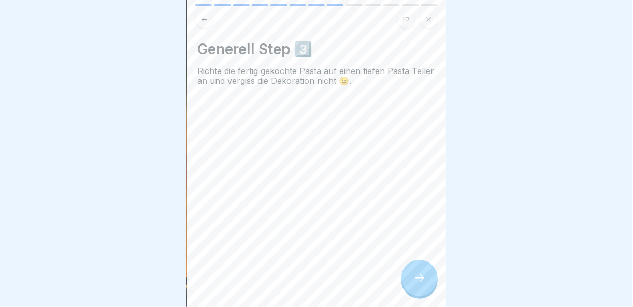
click at [418, 270] on div at bounding box center [419, 278] width 36 height 36
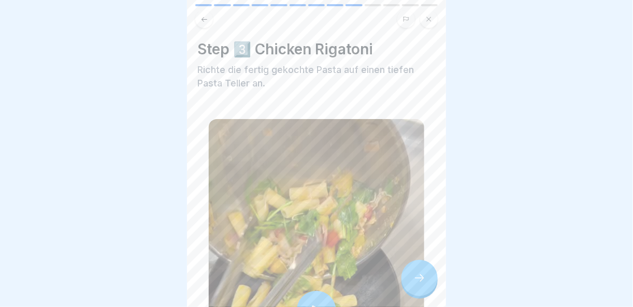
scroll to position [155, 0]
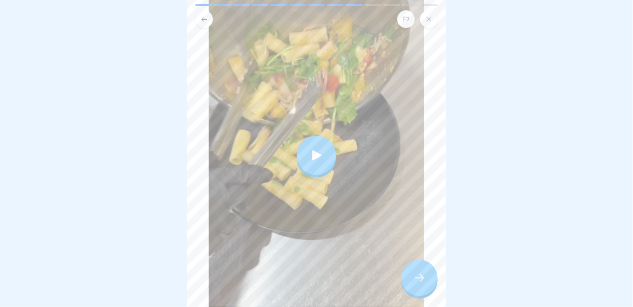
click at [415, 273] on icon at bounding box center [419, 278] width 12 height 12
click at [424, 277] on icon at bounding box center [419, 278] width 12 height 12
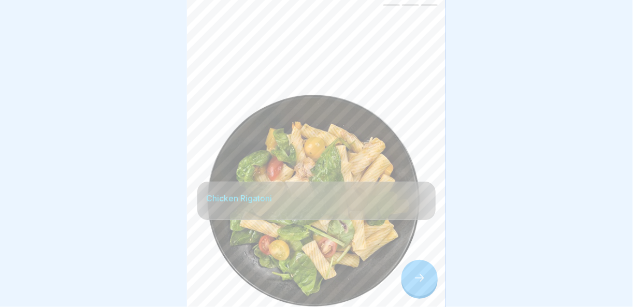
click at [423, 277] on icon at bounding box center [419, 278] width 12 height 12
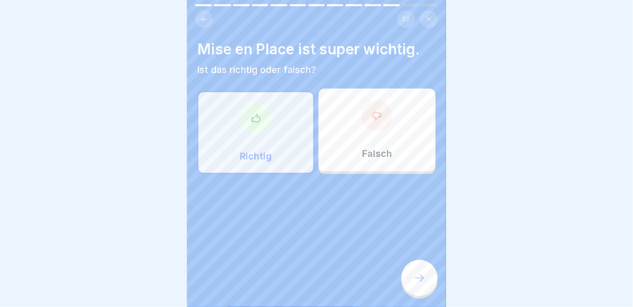
click at [252, 113] on icon at bounding box center [256, 118] width 10 height 10
click at [421, 270] on div at bounding box center [419, 278] width 36 height 36
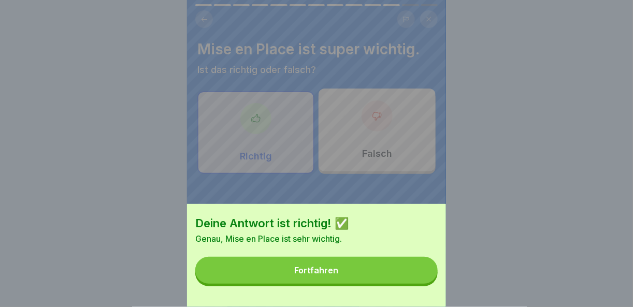
click at [421, 272] on button "Fortfahren" at bounding box center [316, 270] width 242 height 27
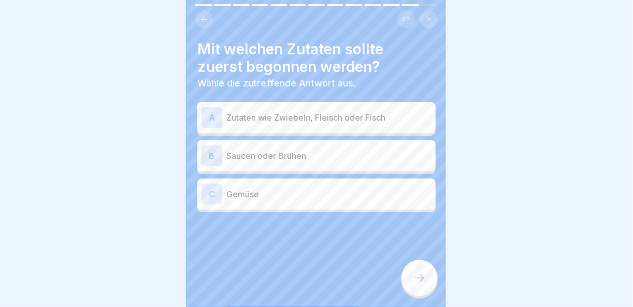
click at [249, 114] on p "Zutaten wie Zwiebeln, Fleisch oder Fisch" at bounding box center [328, 117] width 205 height 12
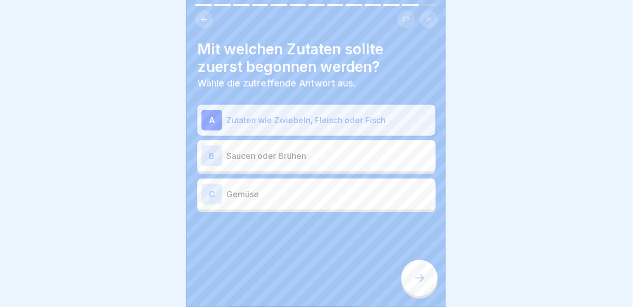
click at [246, 193] on div "C Gemüse" at bounding box center [316, 194] width 230 height 21
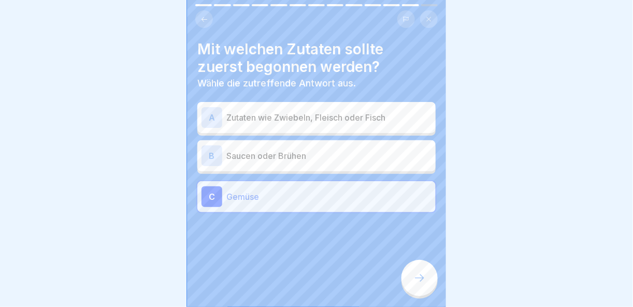
click at [416, 281] on icon at bounding box center [419, 278] width 12 height 12
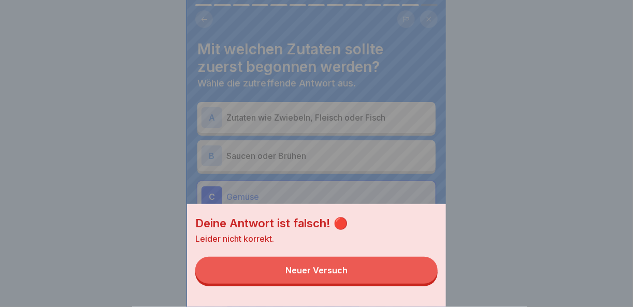
click at [409, 282] on button "Neuer Versuch" at bounding box center [316, 270] width 242 height 27
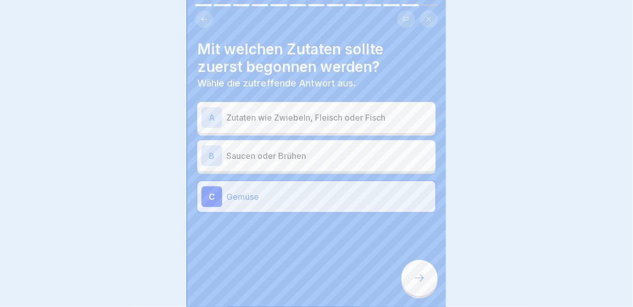
click at [274, 107] on div "A Zutaten wie Zwiebeln, Fleisch oder Fisch" at bounding box center [316, 117] width 230 height 21
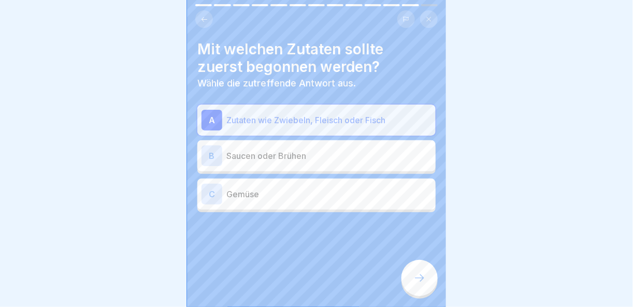
click at [417, 271] on div at bounding box center [419, 278] width 36 height 36
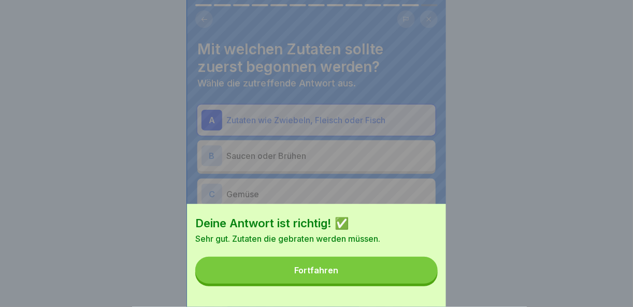
click at [403, 274] on button "Fortfahren" at bounding box center [316, 270] width 242 height 27
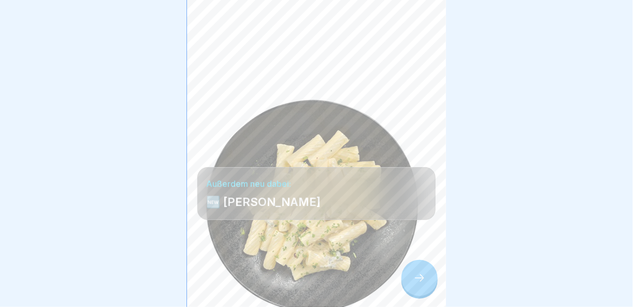
click at [420, 285] on div at bounding box center [419, 278] width 36 height 36
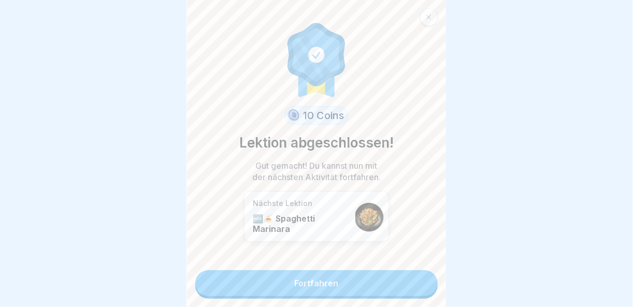
click at [420, 285] on link "Fortfahren" at bounding box center [316, 283] width 242 height 26
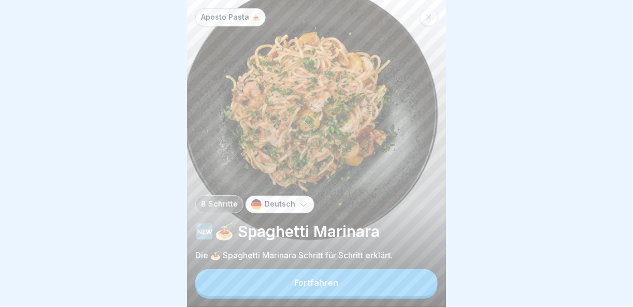
click at [420, 285] on button "Fortfahren" at bounding box center [316, 282] width 242 height 27
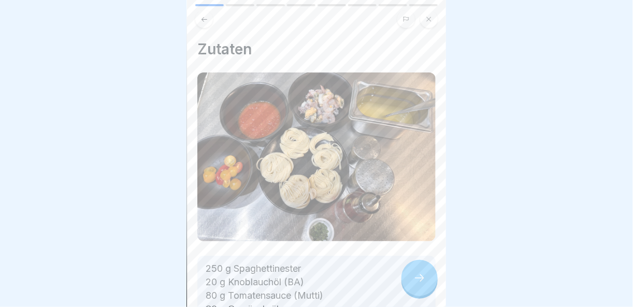
click at [422, 287] on div at bounding box center [419, 278] width 36 height 36
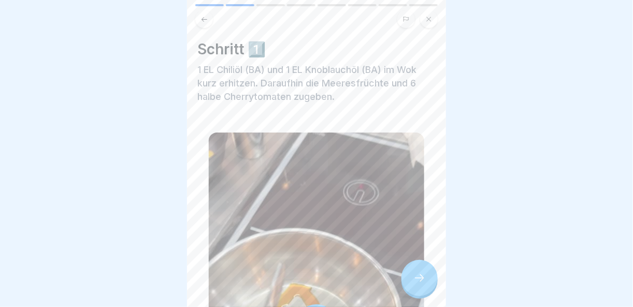
click at [422, 287] on div at bounding box center [419, 278] width 36 height 36
